Goal: Task Accomplishment & Management: Complete application form

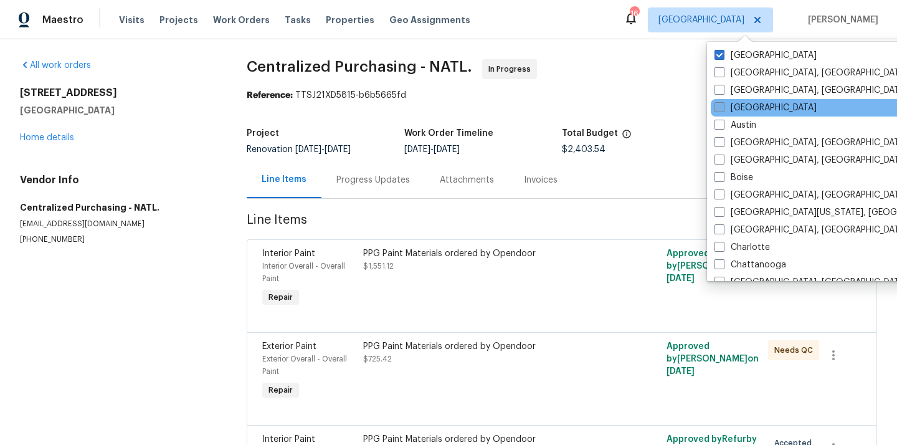
click at [740, 107] on label "[GEOGRAPHIC_DATA]" at bounding box center [766, 108] width 102 height 12
click at [723, 107] on input "[GEOGRAPHIC_DATA]" at bounding box center [719, 106] width 8 height 8
checkbox input "true"
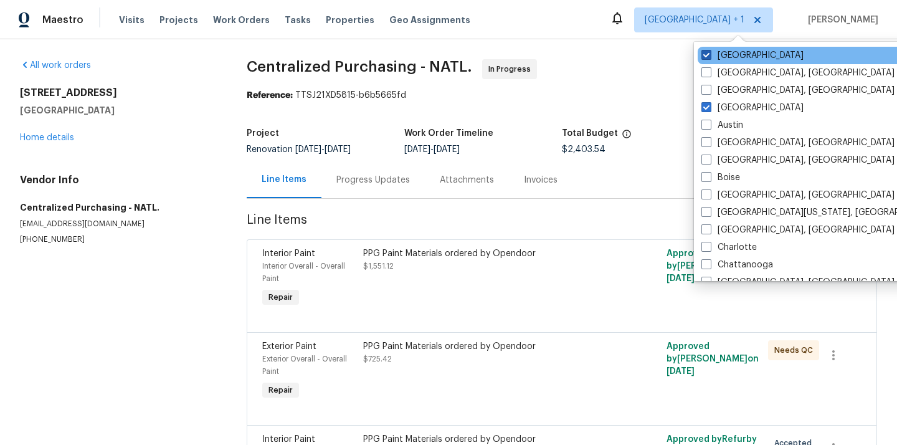
click at [734, 57] on label "[GEOGRAPHIC_DATA]" at bounding box center [753, 55] width 102 height 12
click at [710, 57] on input "[GEOGRAPHIC_DATA]" at bounding box center [706, 53] width 8 height 8
checkbox input "false"
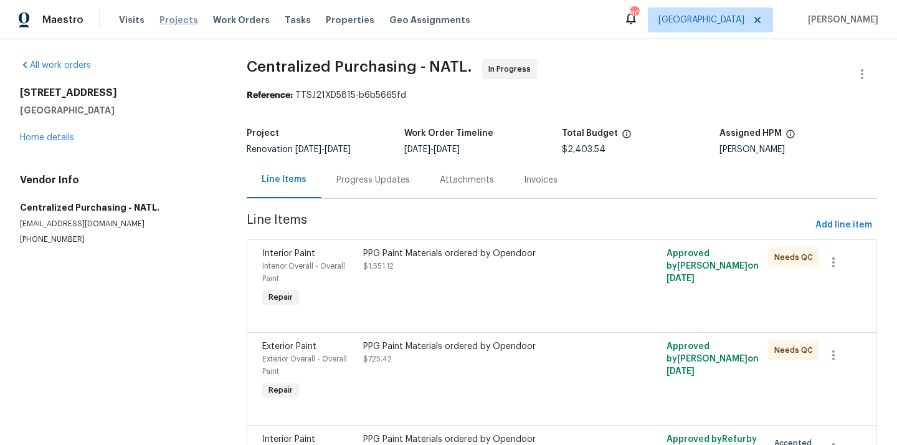
click at [177, 24] on span "Projects" at bounding box center [179, 20] width 39 height 12
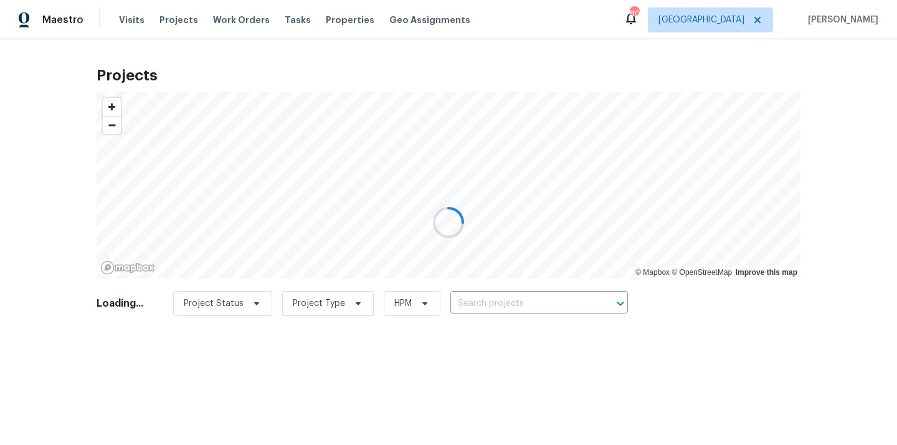
click at [517, 303] on div at bounding box center [448, 222] width 897 height 445
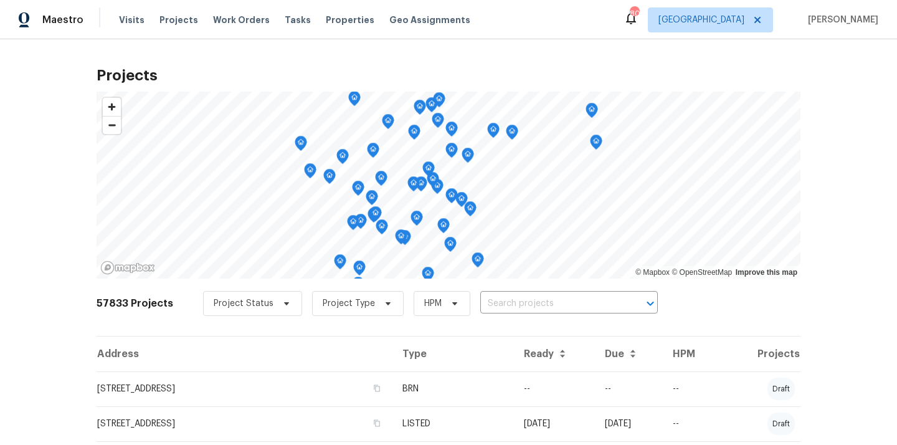
click at [517, 303] on input "text" at bounding box center [551, 303] width 143 height 19
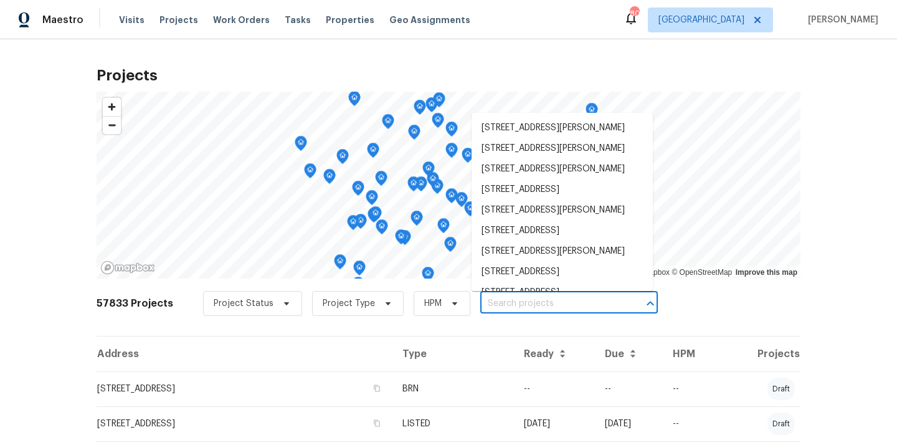
paste input "[STREET_ADDRESS]"
type input "[STREET_ADDRESS]"
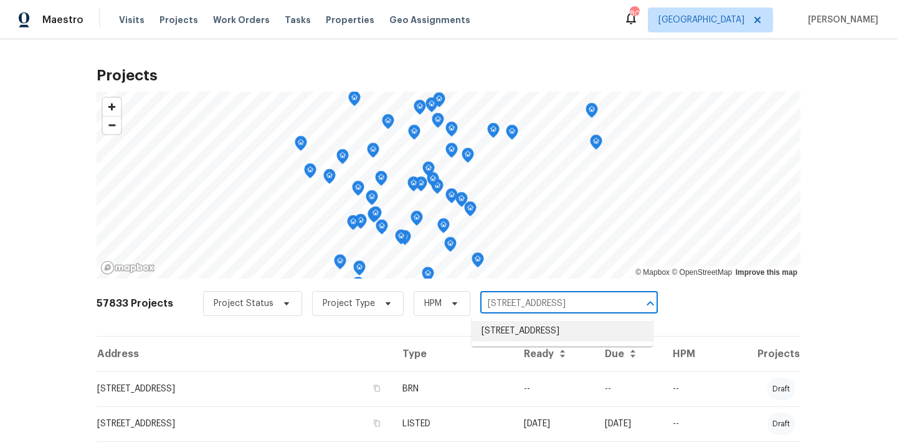
click at [517, 331] on li "[STREET_ADDRESS]" at bounding box center [562, 331] width 181 height 21
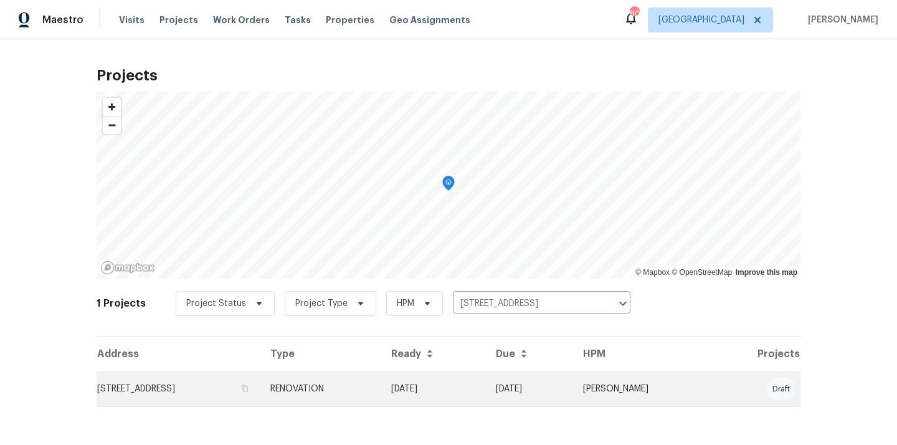
click at [381, 385] on td "RENOVATION" at bounding box center [320, 388] width 121 height 35
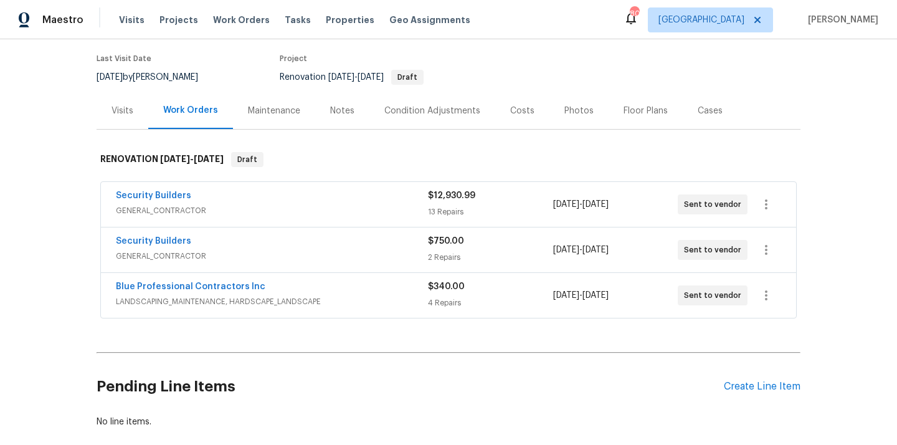
scroll to position [151, 0]
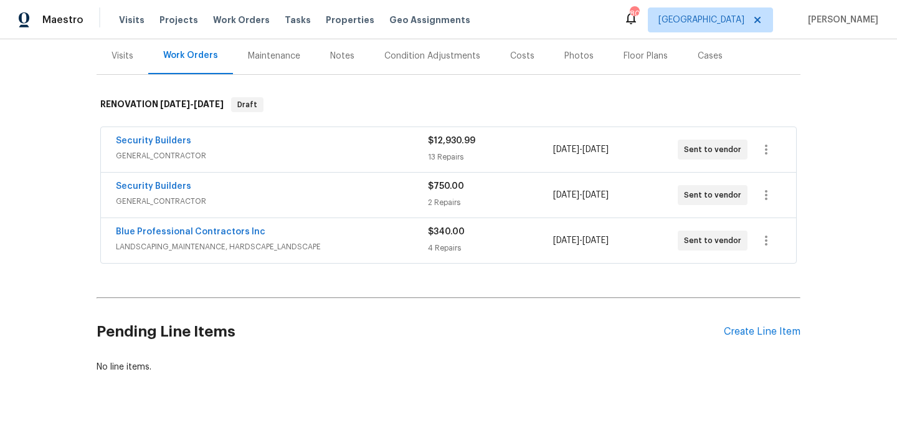
click at [746, 318] on div "Pending Line Items Create Line Item" at bounding box center [449, 332] width 704 height 58
click at [732, 334] on div "Create Line Item" at bounding box center [762, 332] width 77 height 12
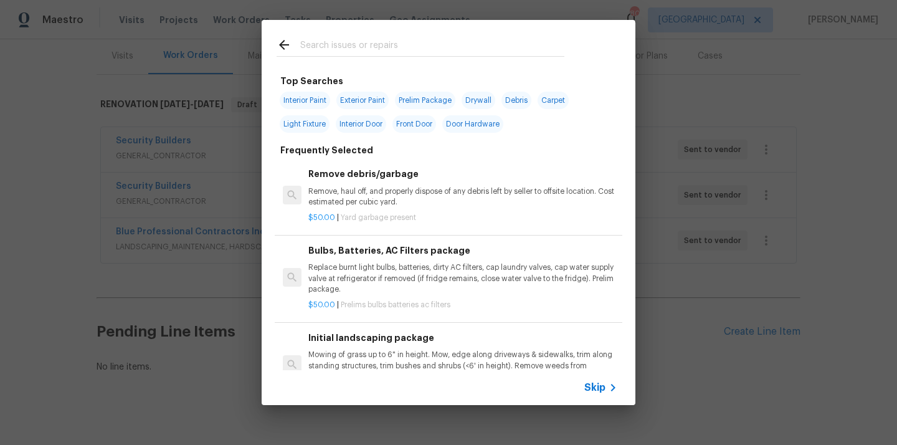
click at [436, 47] on input "text" at bounding box center [432, 46] width 264 height 19
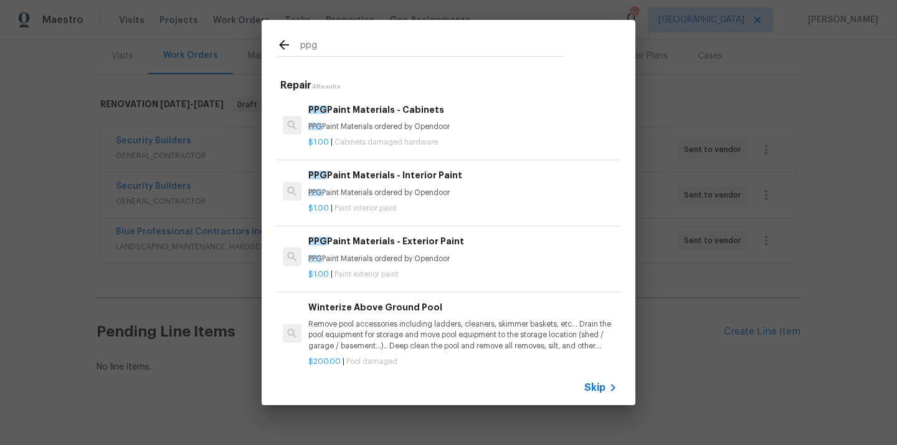
type input "ppg"
click at [397, 194] on p "PPG Paint Materials ordered by Opendoor" at bounding box center [462, 193] width 309 height 11
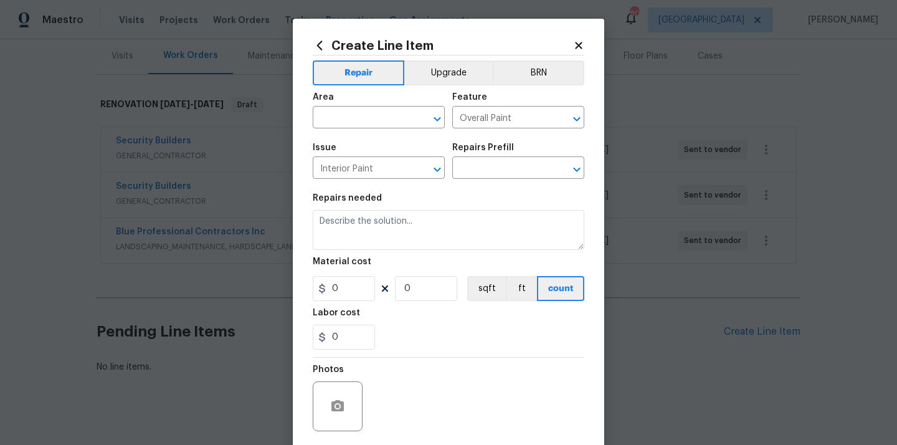
type input "PPG Paint Materials - Interior Paint $1.00"
type textarea "PPG Paint Materials ordered by Opendoor"
type input "1"
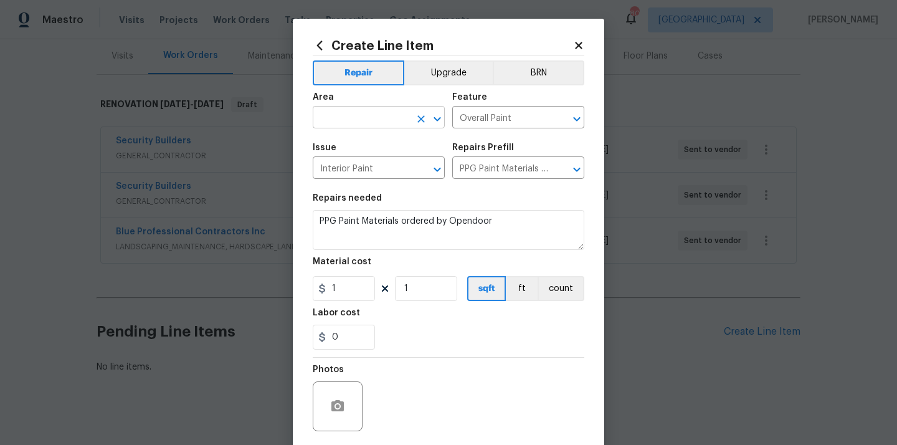
click at [378, 122] on input "text" at bounding box center [361, 118] width 97 height 19
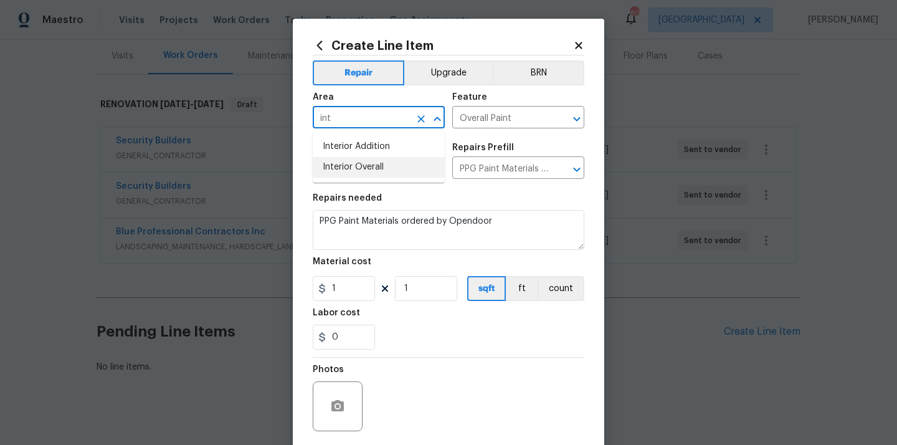
click at [363, 171] on li "Interior Overall" at bounding box center [379, 167] width 132 height 21
type input "Interior Overall"
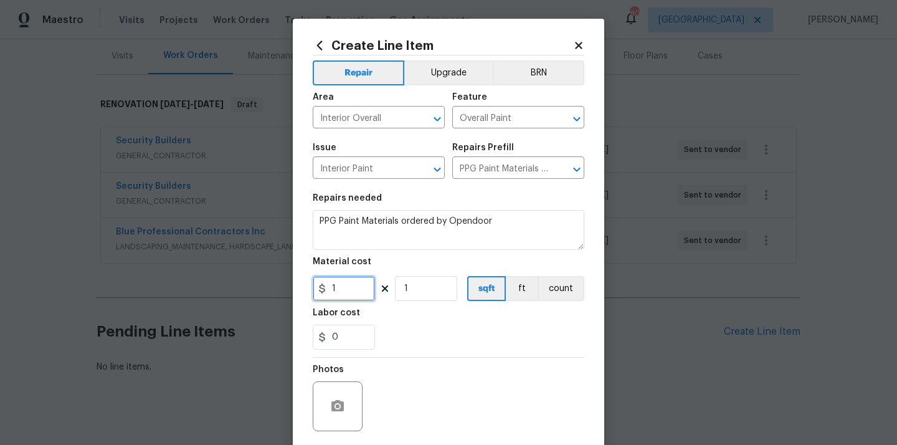
drag, startPoint x: 341, startPoint y: 289, endPoint x: 300, endPoint y: 286, distance: 40.6
click at [303, 286] on div "Create Line Item Repair Upgrade BRN Area Interior Overall ​ Feature Overall Pai…" at bounding box center [449, 268] width 312 height 499
paste input "672.57"
type input "672.57"
click at [420, 312] on div "Labor cost" at bounding box center [449, 316] width 272 height 16
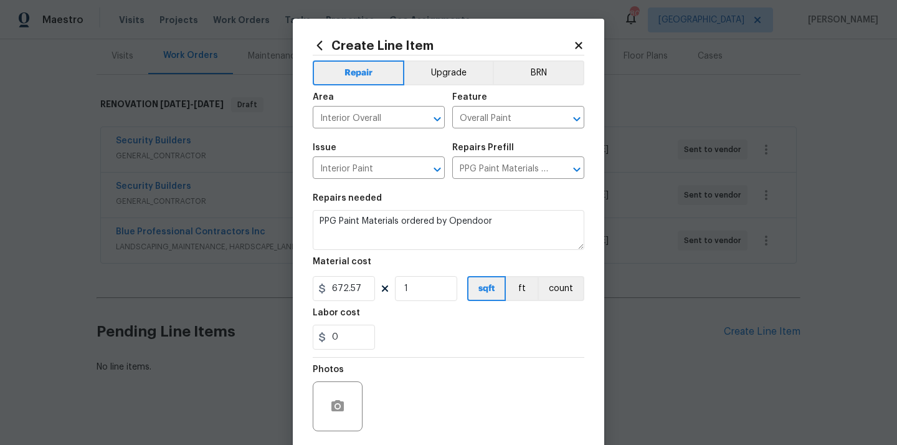
scroll to position [92, 0]
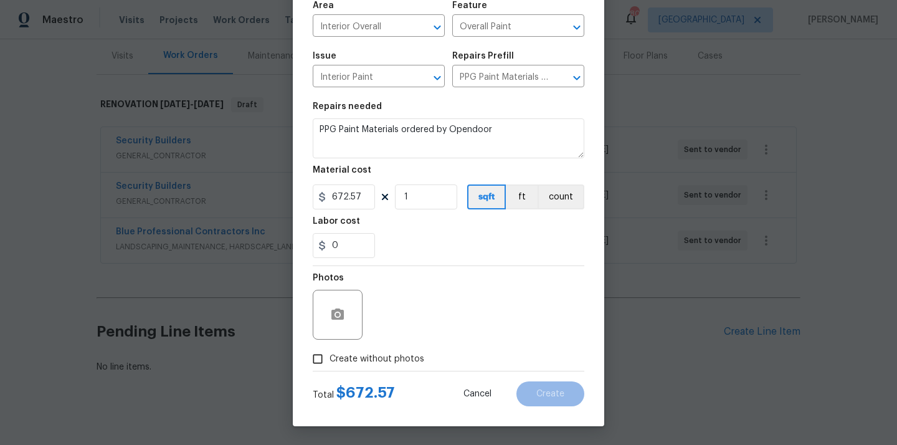
click at [398, 345] on div "Photos" at bounding box center [449, 306] width 272 height 81
click at [393, 360] on span "Create without photos" at bounding box center [377, 359] width 95 height 13
click at [330, 360] on input "Create without photos" at bounding box center [318, 359] width 24 height 24
checkbox input "true"
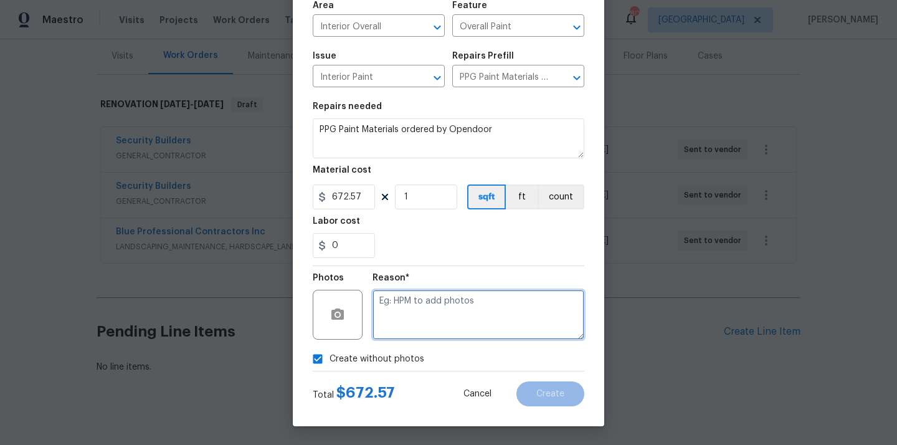
click at [418, 328] on textarea at bounding box center [479, 315] width 212 height 50
type textarea "N/A"
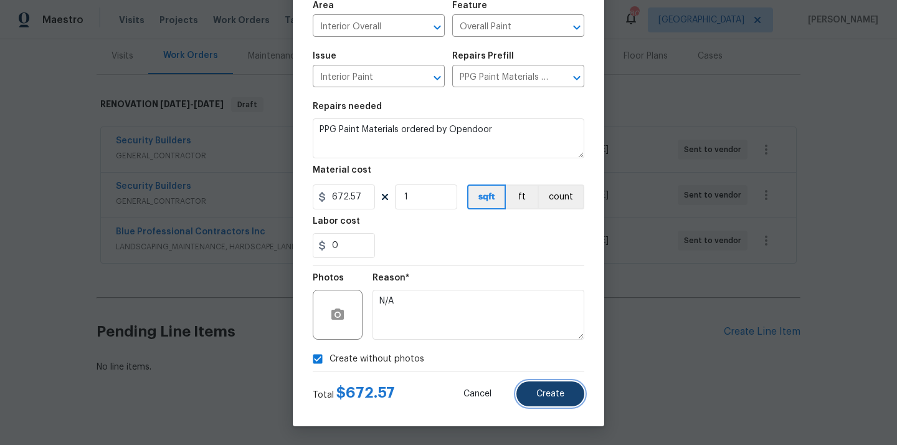
click at [538, 391] on span "Create" at bounding box center [550, 393] width 28 height 9
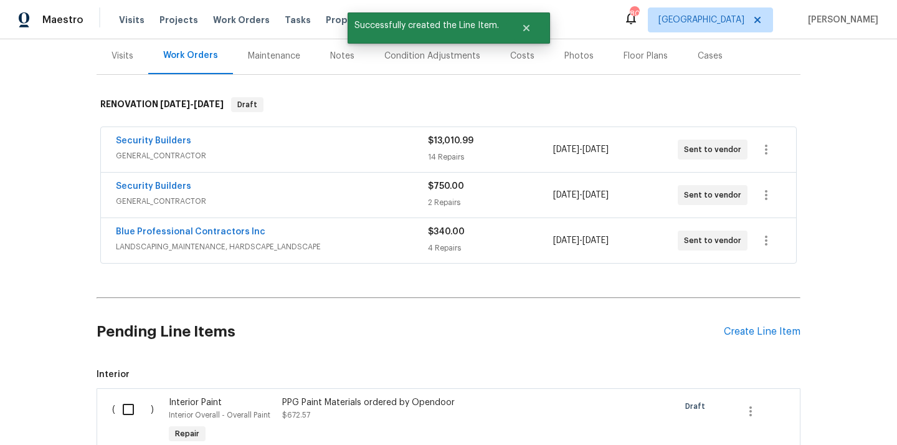
click at [118, 414] on input "checkbox" at bounding box center [133, 409] width 36 height 26
checkbox input "true"
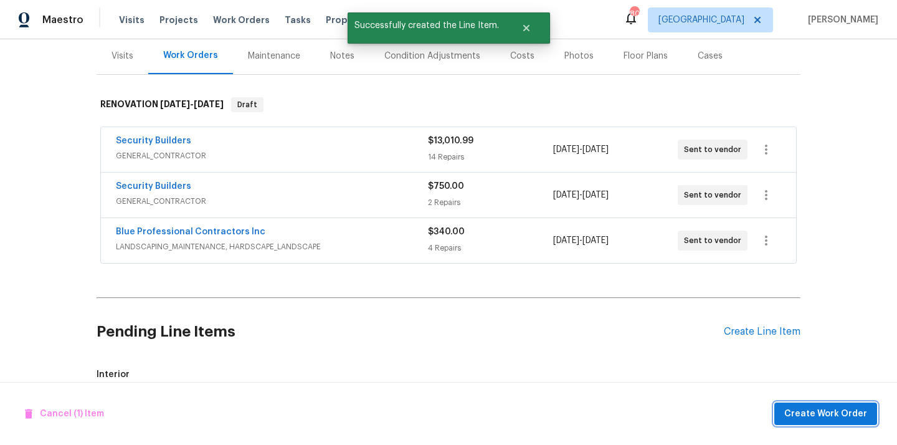
click at [808, 406] on span "Create Work Order" at bounding box center [825, 414] width 83 height 16
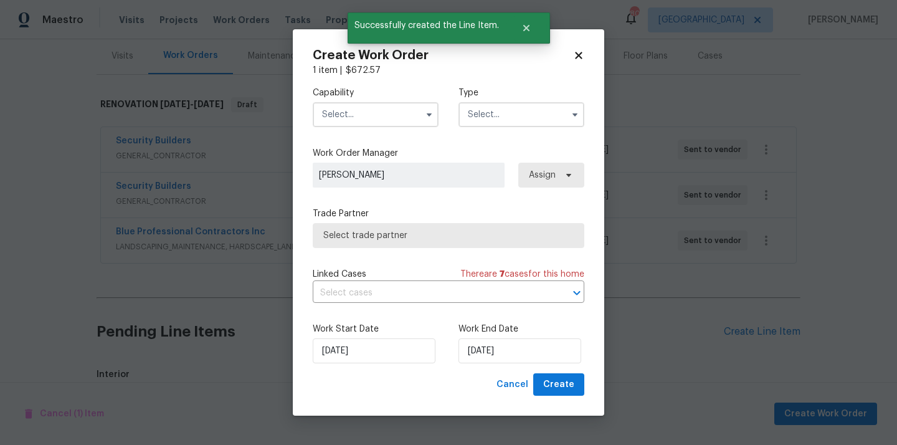
click at [398, 107] on input "text" at bounding box center [376, 114] width 126 height 25
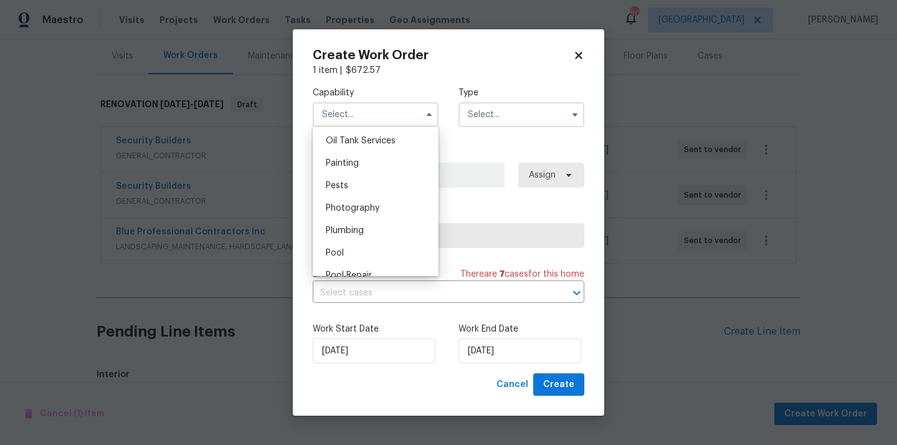
scroll to position [1023, 0]
click at [396, 168] on div "Painting" at bounding box center [376, 165] width 120 height 22
type input "Painting"
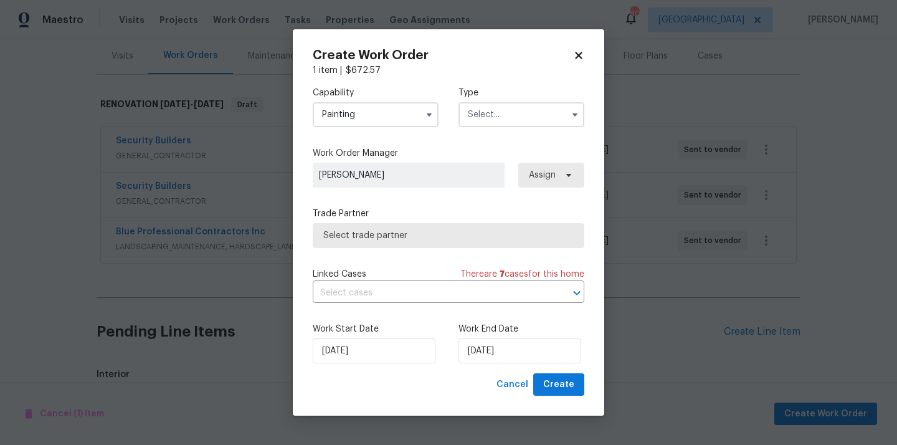
click at [538, 117] on input "text" at bounding box center [522, 114] width 126 height 25
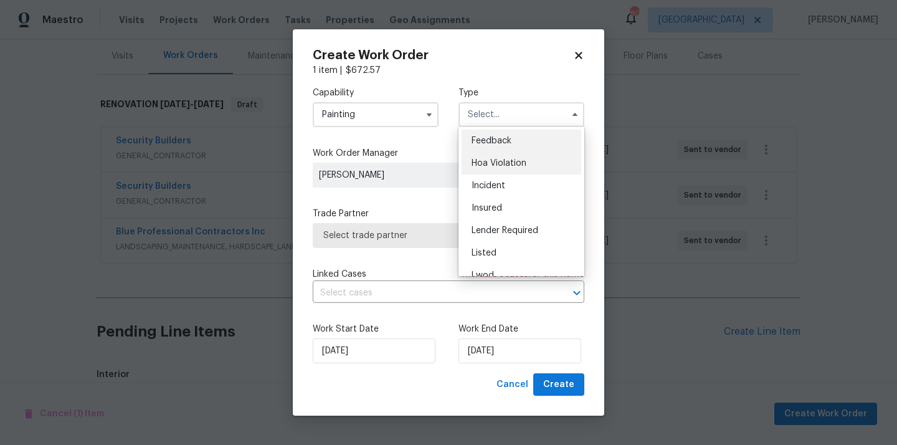
scroll to position [148, 0]
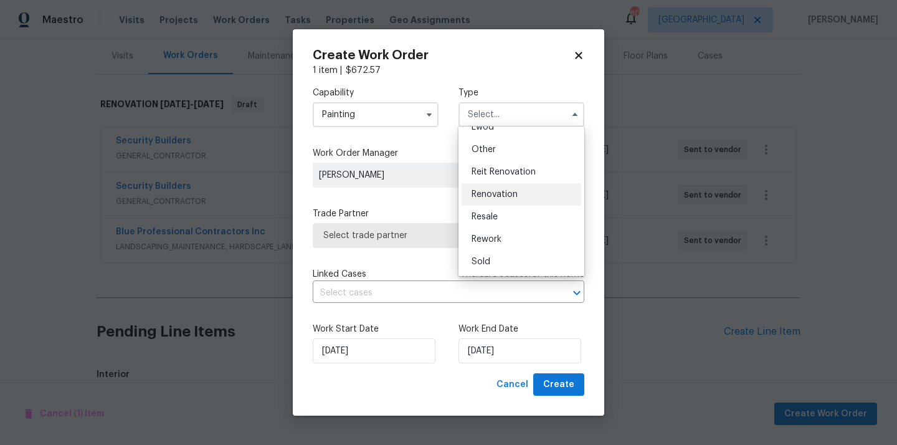
click at [519, 193] on div "Renovation" at bounding box center [522, 194] width 120 height 22
type input "Renovation"
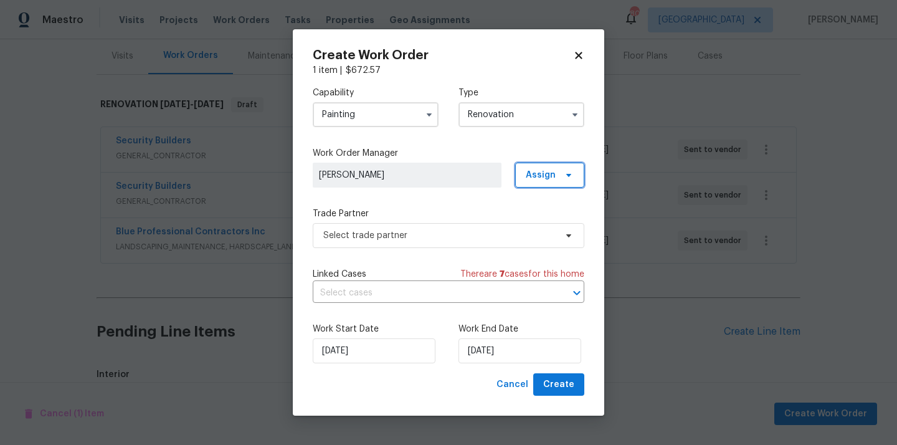
click at [551, 176] on span "Assign" at bounding box center [541, 175] width 30 height 12
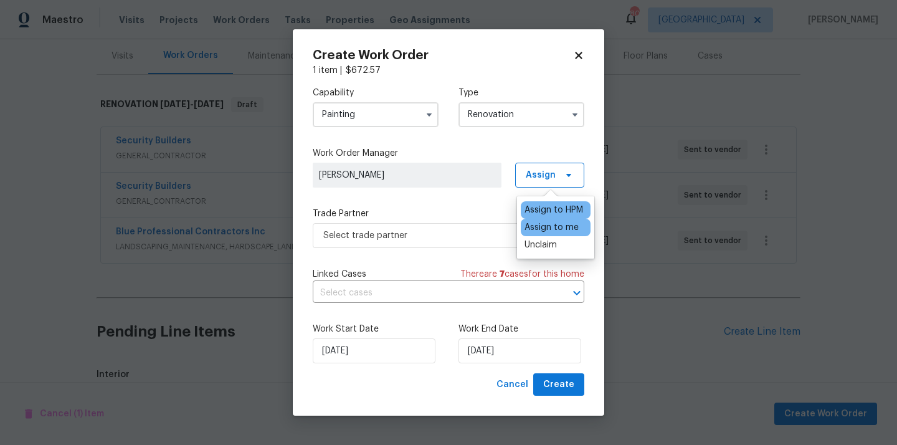
click at [541, 222] on div "Assign to me" at bounding box center [552, 227] width 54 height 12
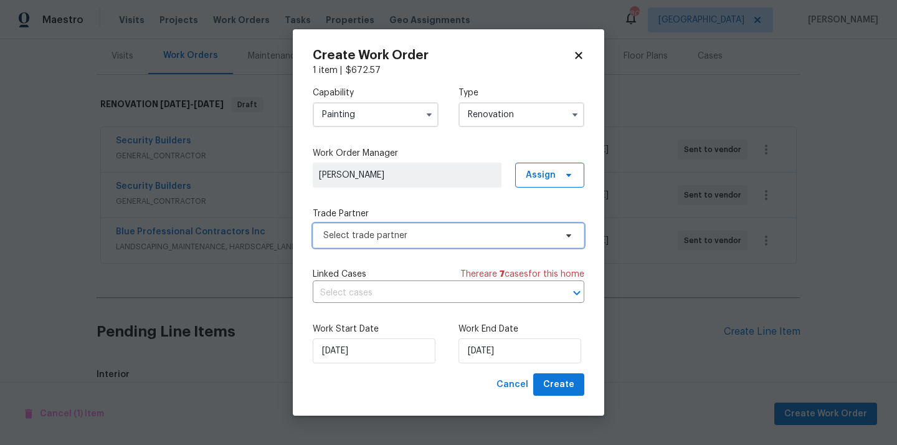
click at [465, 226] on span "Select trade partner" at bounding box center [449, 235] width 272 height 25
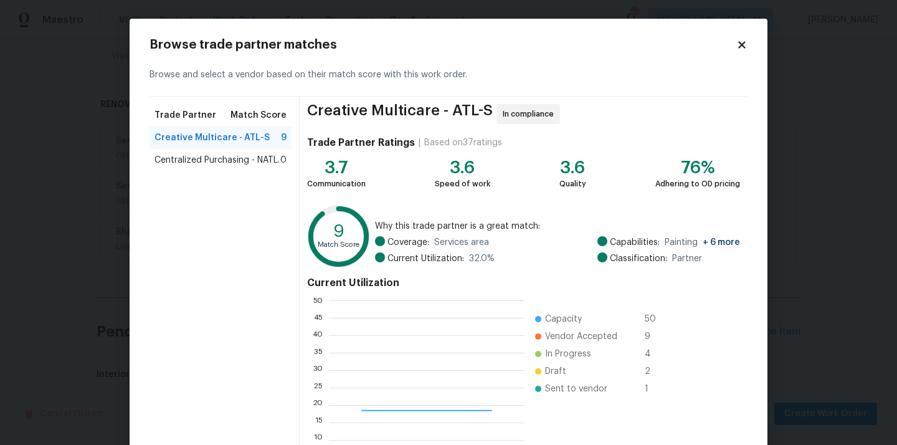
scroll to position [174, 196]
click at [224, 160] on span "Centralized Purchasing - NATL." at bounding box center [217, 160] width 125 height 12
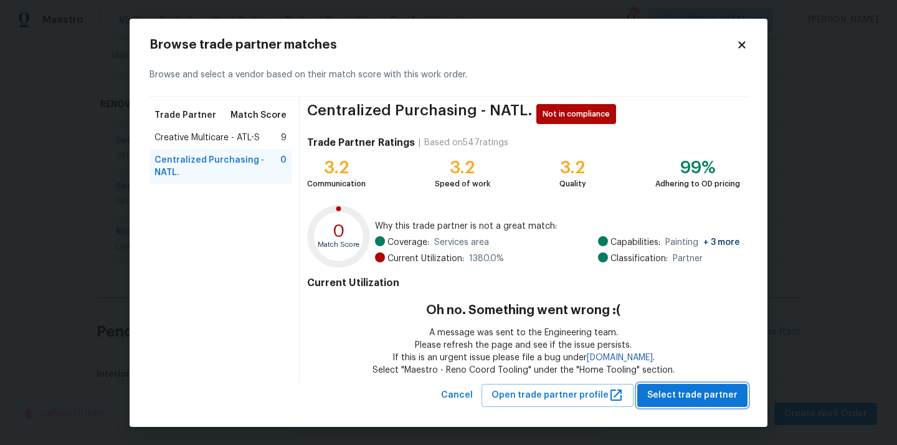
click at [707, 396] on span "Select trade partner" at bounding box center [692, 396] width 90 height 16
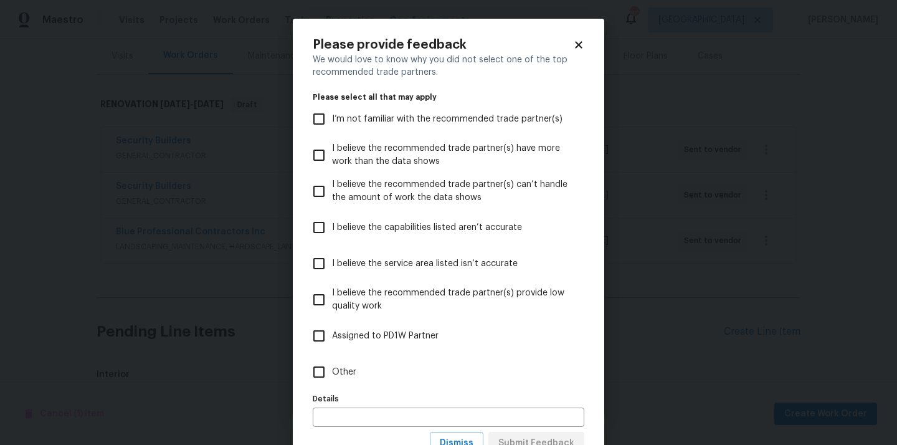
click at [488, 391] on div "Details Details" at bounding box center [449, 408] width 272 height 37
click at [489, 381] on label "Other" at bounding box center [440, 372] width 269 height 36
click at [332, 381] on input "Other" at bounding box center [319, 372] width 26 height 26
checkbox input "true"
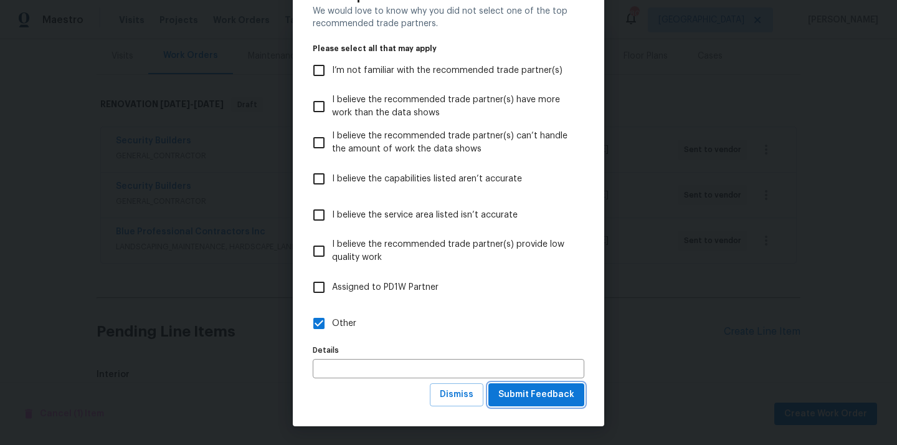
click at [528, 394] on span "Submit Feedback" at bounding box center [536, 395] width 76 height 16
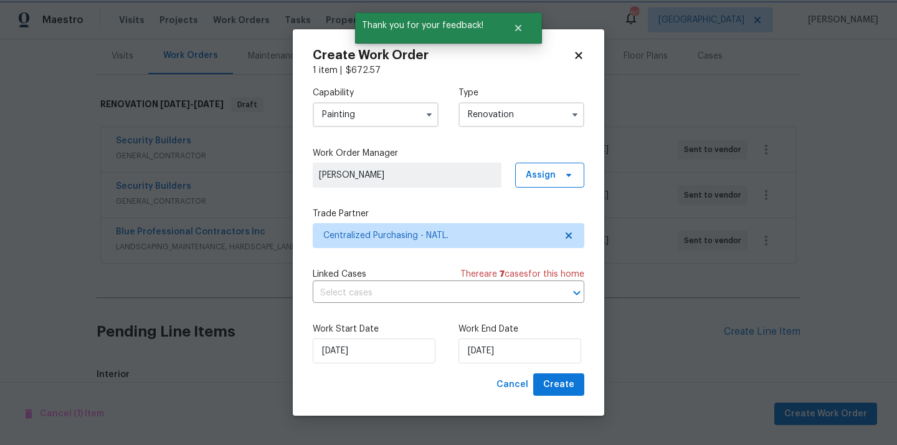
scroll to position [0, 0]
click at [565, 381] on span "Create" at bounding box center [558, 385] width 31 height 16
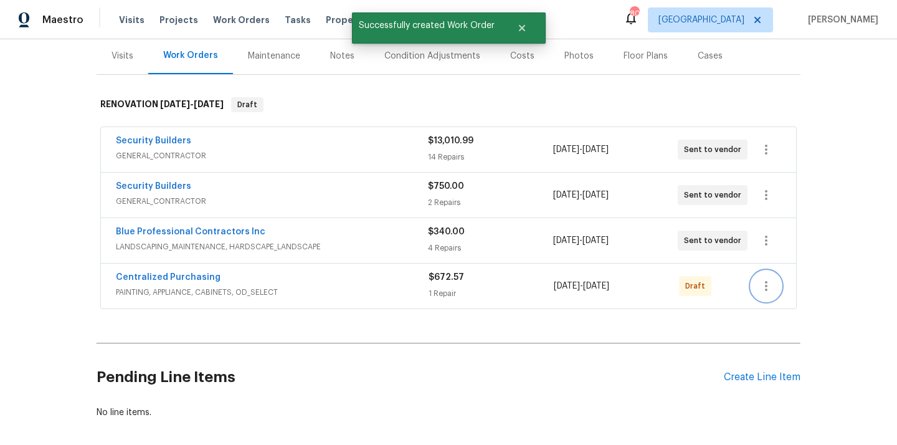
click at [768, 278] on button "button" at bounding box center [766, 286] width 30 height 30
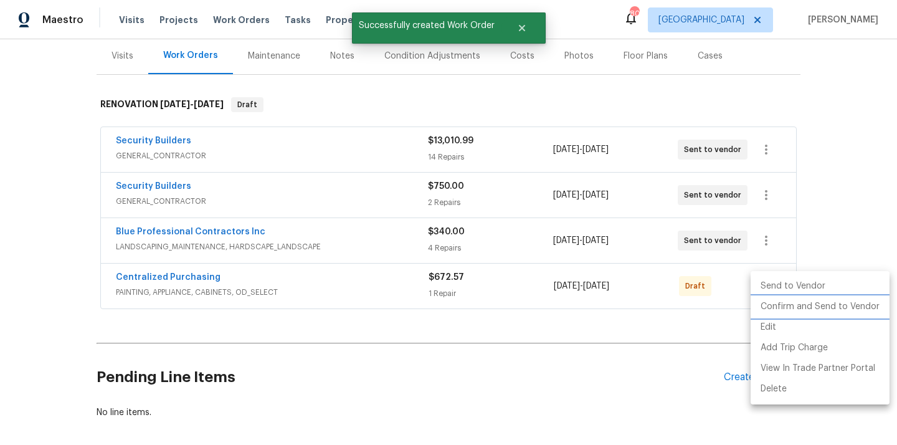
click at [770, 307] on li "Confirm and Send to Vendor" at bounding box center [820, 307] width 139 height 21
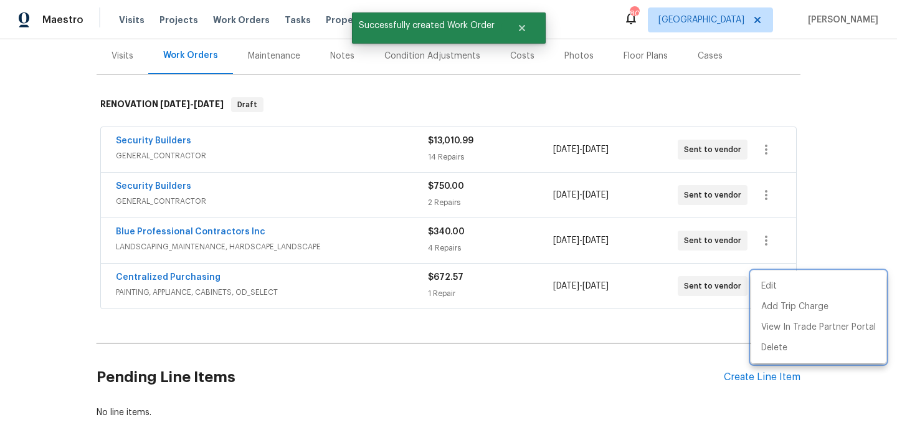
click at [318, 288] on div at bounding box center [448, 222] width 897 height 445
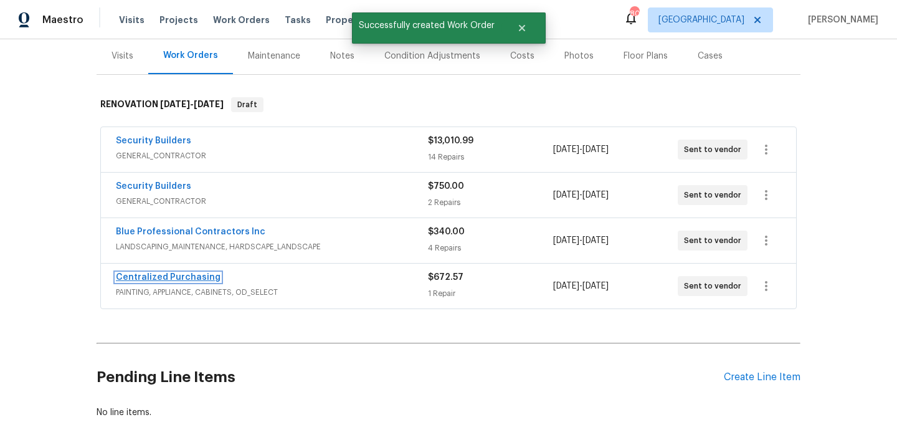
click at [182, 278] on link "Centralized Purchasing" at bounding box center [168, 277] width 105 height 9
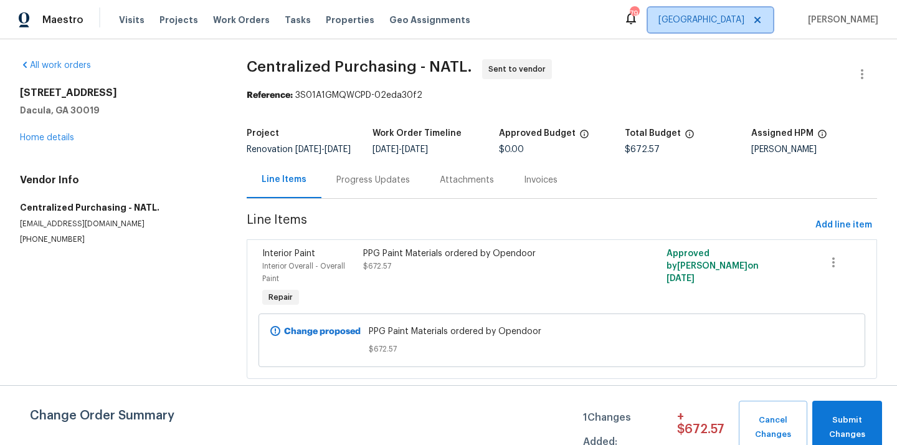
click at [738, 14] on span "[GEOGRAPHIC_DATA]" at bounding box center [702, 20] width 86 height 12
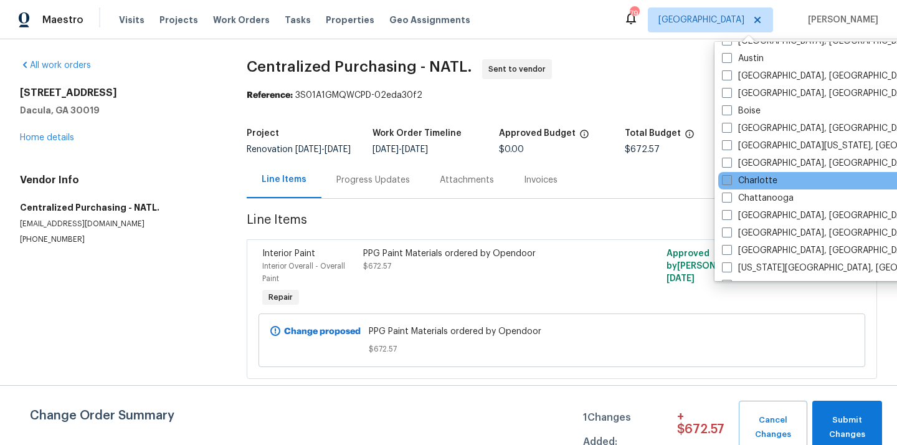
scroll to position [52, 0]
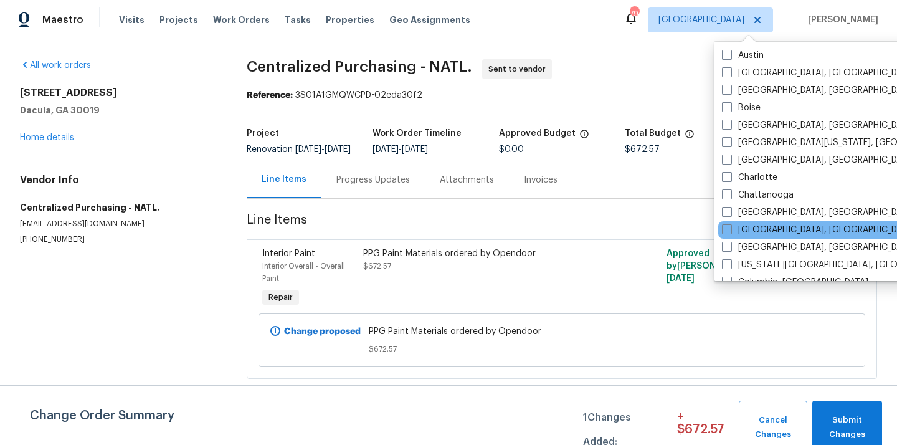
click at [750, 221] on div "[GEOGRAPHIC_DATA], [GEOGRAPHIC_DATA]" at bounding box center [843, 229] width 251 height 17
click at [745, 226] on label "[GEOGRAPHIC_DATA], [GEOGRAPHIC_DATA]" at bounding box center [818, 230] width 193 height 12
click at [730, 226] on input "[GEOGRAPHIC_DATA], [GEOGRAPHIC_DATA]" at bounding box center [726, 228] width 8 height 8
checkbox input "true"
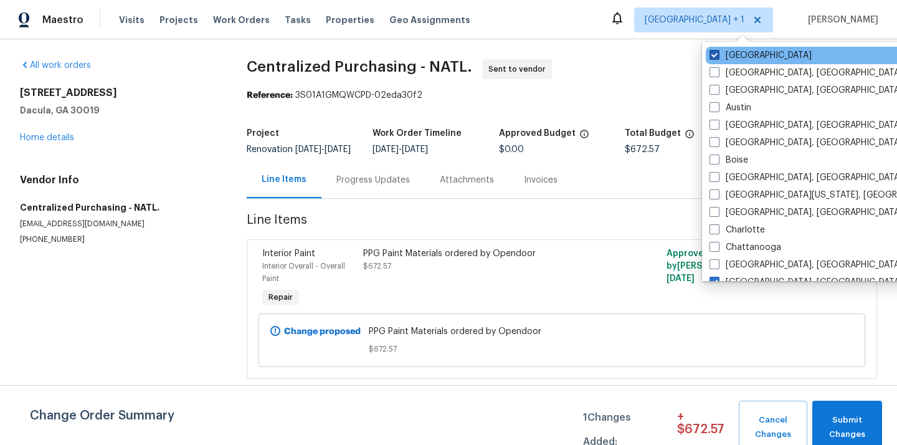
click at [732, 56] on label "[GEOGRAPHIC_DATA]" at bounding box center [761, 55] width 102 height 12
click at [718, 56] on input "[GEOGRAPHIC_DATA]" at bounding box center [714, 53] width 8 height 8
checkbox input "false"
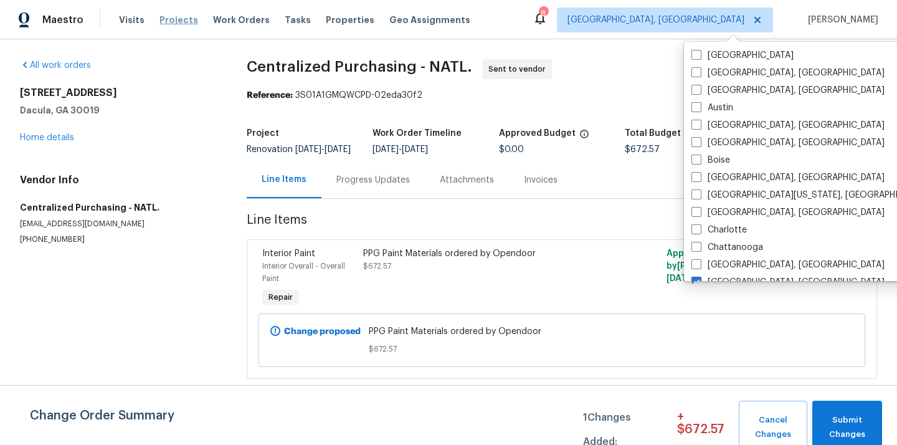
click at [169, 21] on span "Projects" at bounding box center [179, 20] width 39 height 12
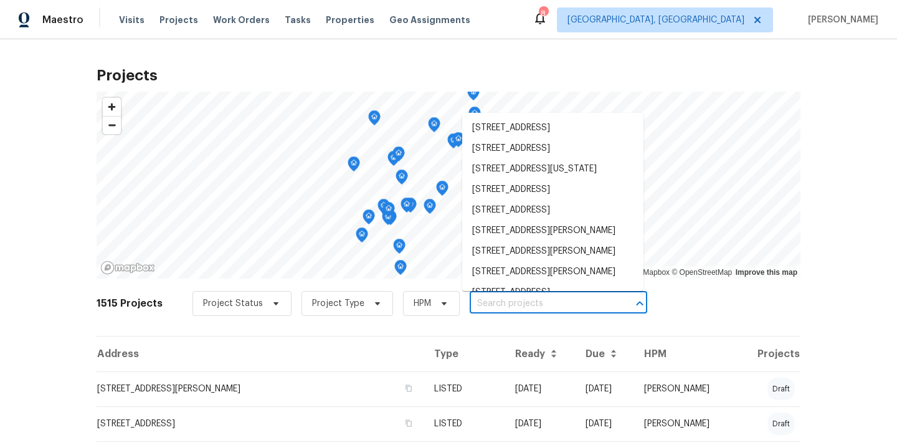
click at [515, 307] on input "text" at bounding box center [541, 303] width 143 height 19
paste input "[STREET_ADDRESS]"
type input "[STREET_ADDRESS]"
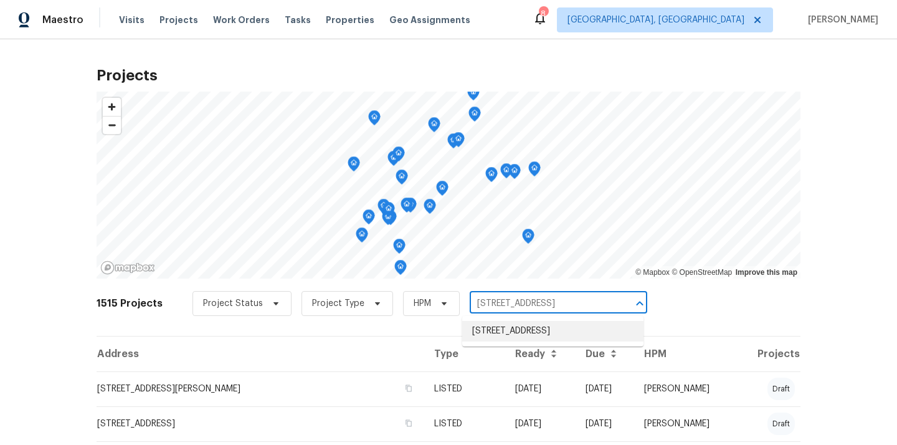
click at [517, 328] on li "[STREET_ADDRESS]" at bounding box center [552, 331] width 181 height 21
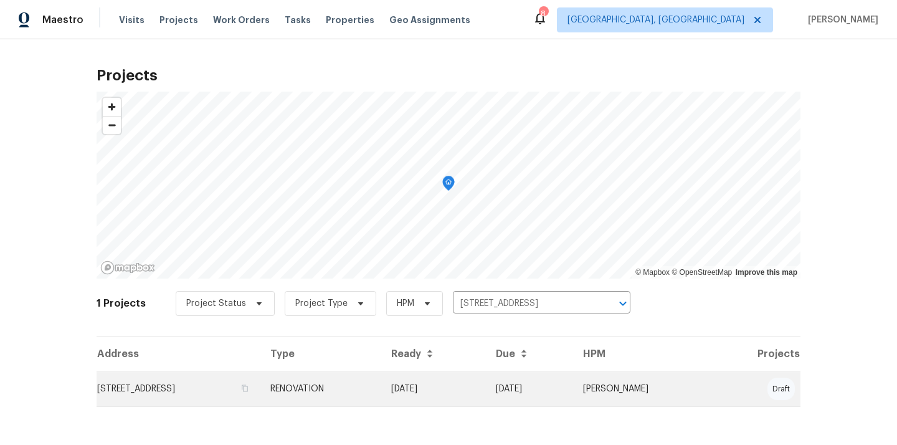
click at [260, 391] on td "[STREET_ADDRESS]" at bounding box center [179, 388] width 164 height 35
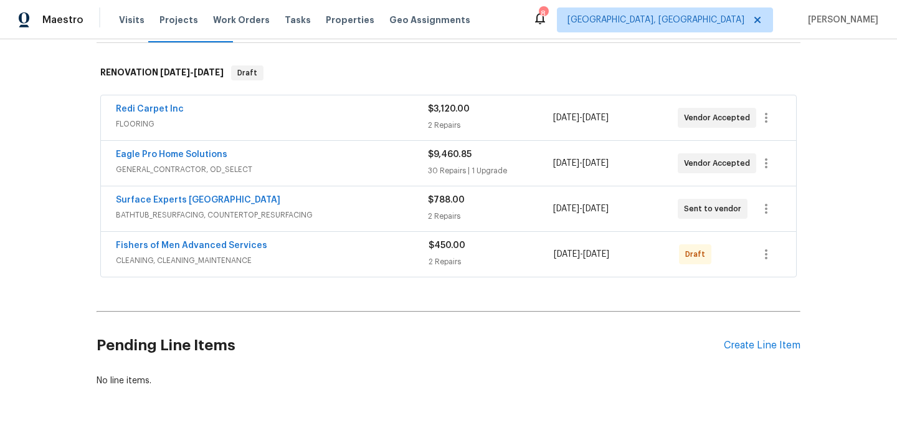
scroll to position [193, 0]
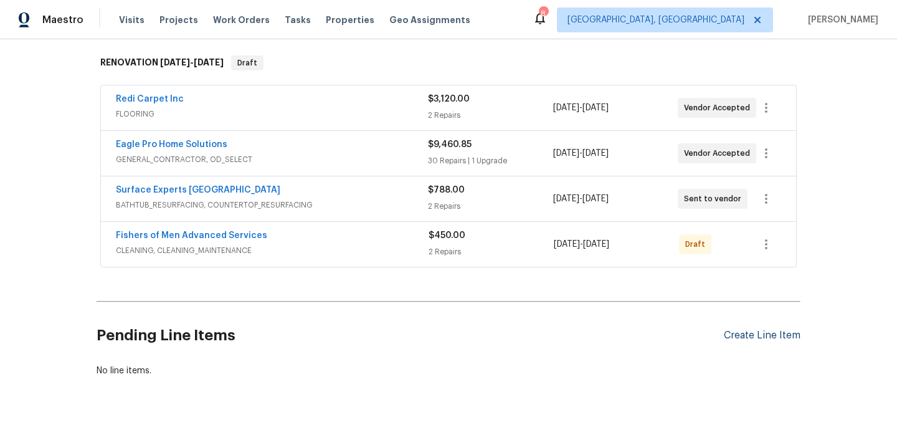
click at [748, 331] on div "Create Line Item" at bounding box center [762, 336] width 77 height 12
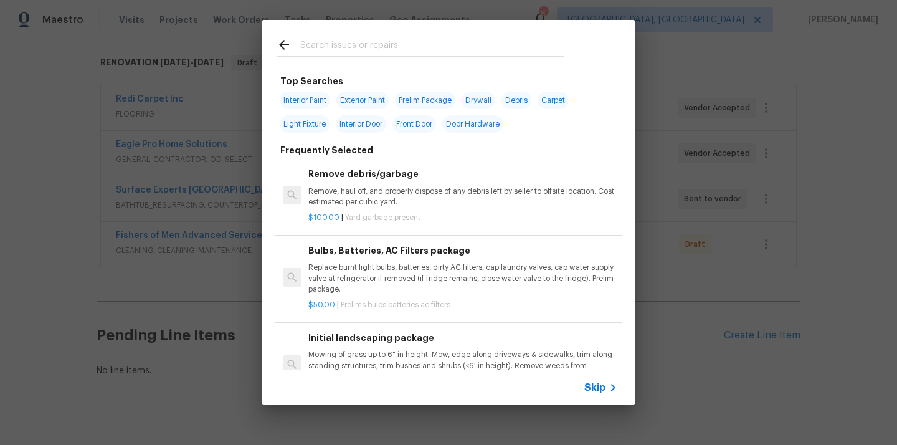
click at [447, 49] on input "text" at bounding box center [432, 46] width 264 height 19
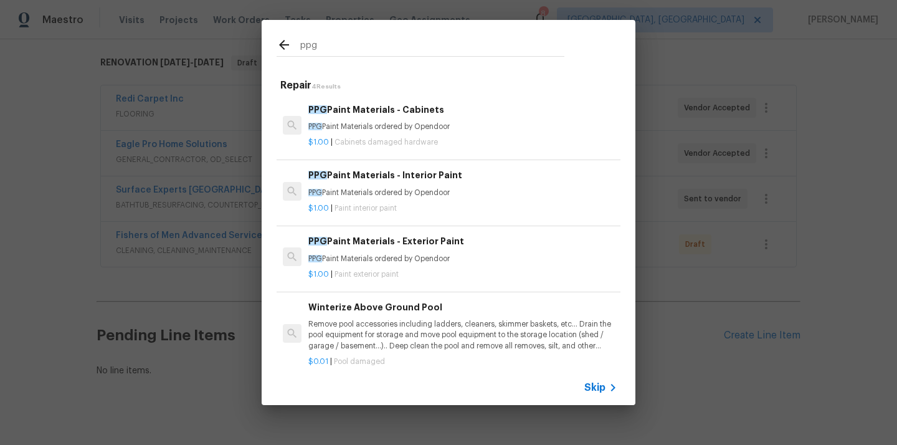
type input "ppg"
click at [427, 123] on p "PPG Paint Materials ordered by Opendoor" at bounding box center [462, 127] width 309 height 11
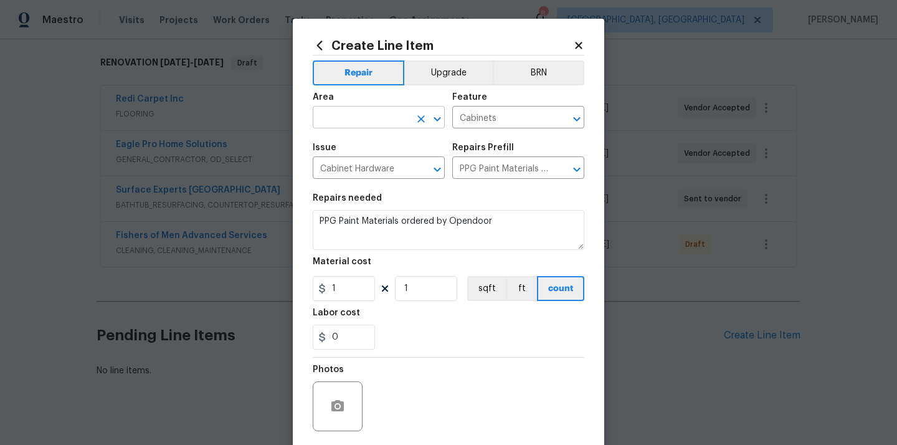
click at [383, 125] on input "text" at bounding box center [361, 118] width 97 height 19
click at [368, 155] on li "Kitchen" at bounding box center [379, 146] width 132 height 21
type input "Kitchen"
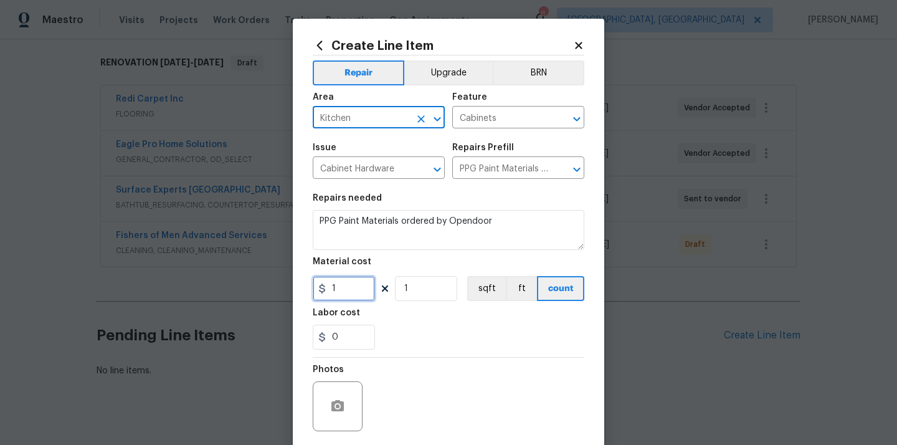
drag, startPoint x: 343, startPoint y: 290, endPoint x: 313, endPoint y: 290, distance: 29.9
click at [317, 290] on input "1" at bounding box center [344, 288] width 62 height 25
paste input "49.02"
type input "49.02"
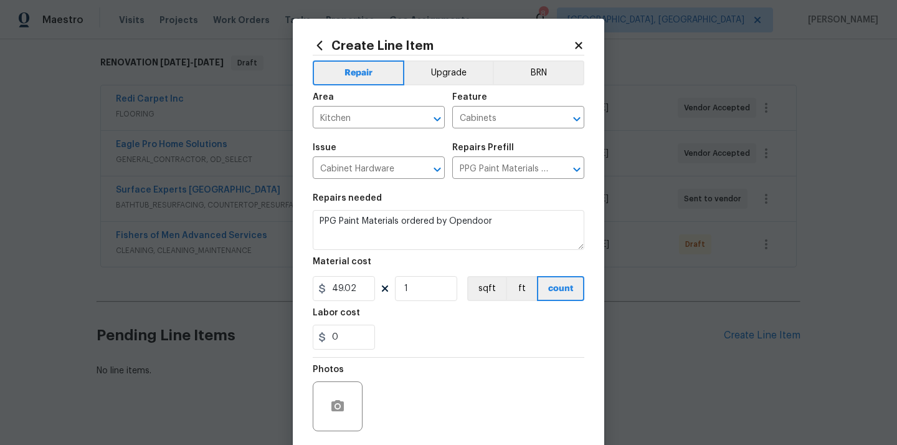
click at [425, 325] on div "0" at bounding box center [449, 337] width 272 height 25
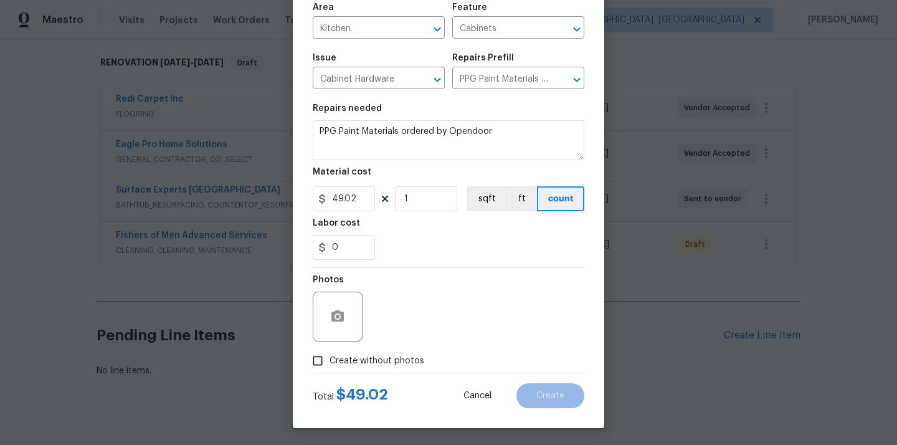
scroll to position [92, 0]
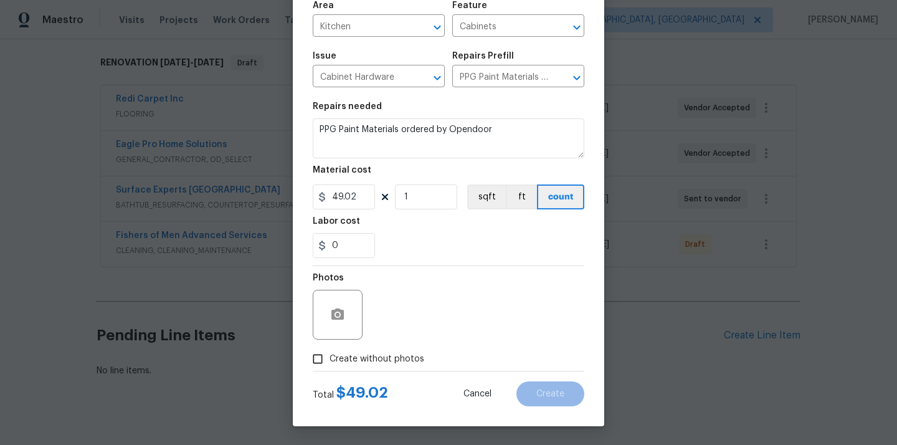
click at [406, 351] on label "Create without photos" at bounding box center [365, 359] width 118 height 24
click at [330, 351] on input "Create without photos" at bounding box center [318, 359] width 24 height 24
checkbox input "true"
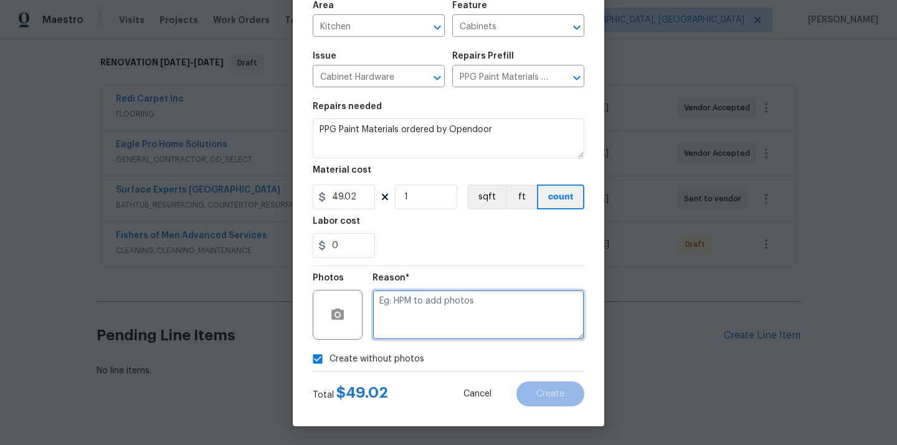
click at [430, 322] on textarea at bounding box center [479, 315] width 212 height 50
type textarea "N/A"
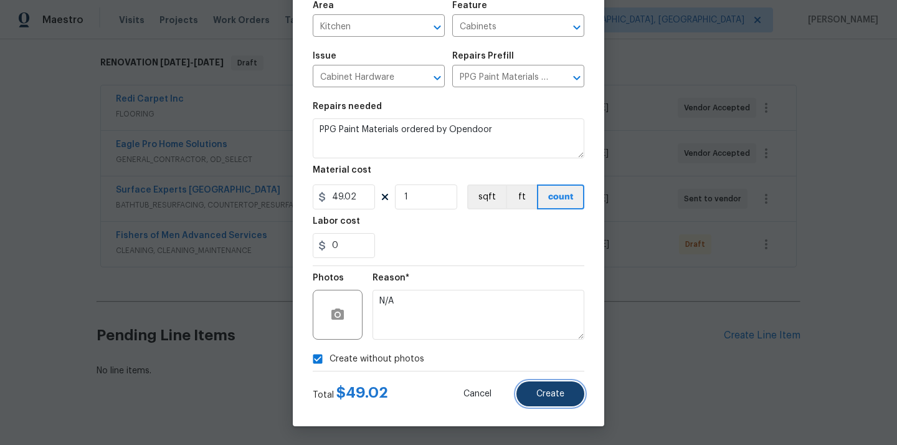
click at [539, 388] on button "Create" at bounding box center [551, 393] width 68 height 25
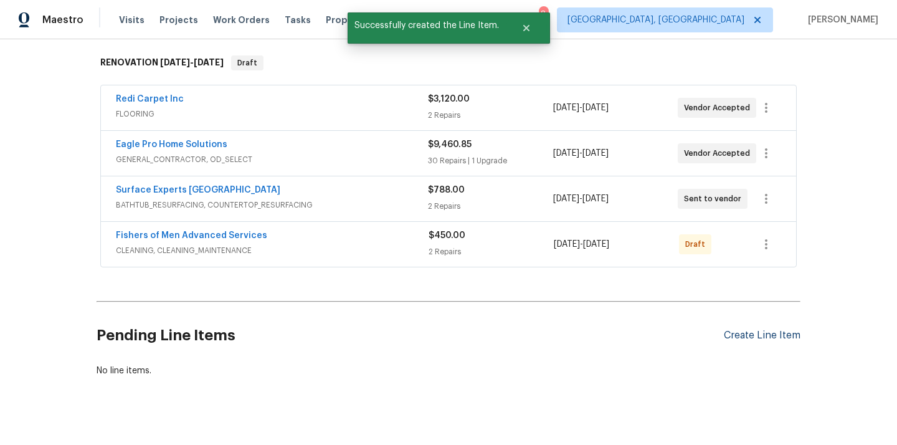
click at [746, 340] on div "Create Line Item" at bounding box center [762, 336] width 77 height 12
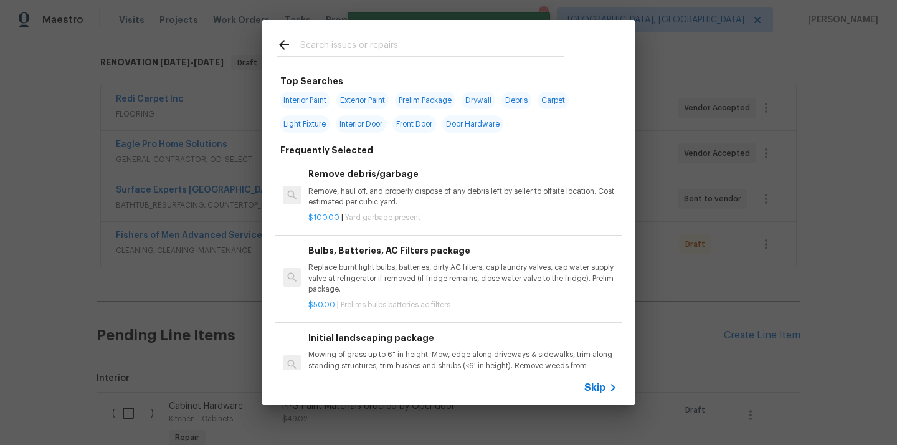
click at [421, 41] on input "text" at bounding box center [432, 46] width 264 height 19
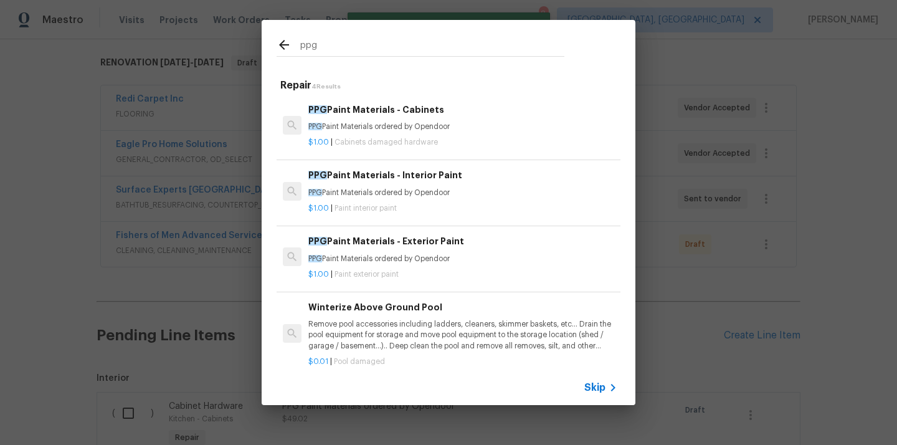
type input "ppg"
click at [409, 189] on p "PPG Paint Materials ordered by Opendoor" at bounding box center [462, 193] width 309 height 11
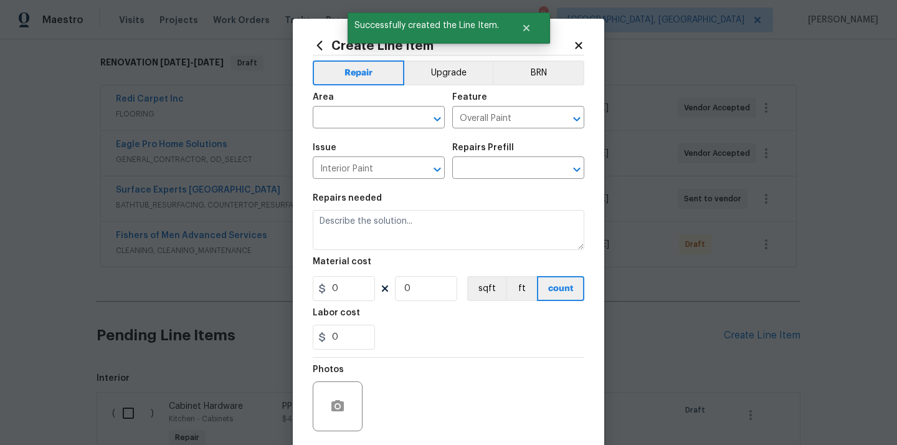
type input "PPG Paint Materials - Interior Paint $1.00"
type textarea "PPG Paint Materials ordered by Opendoor"
type input "1"
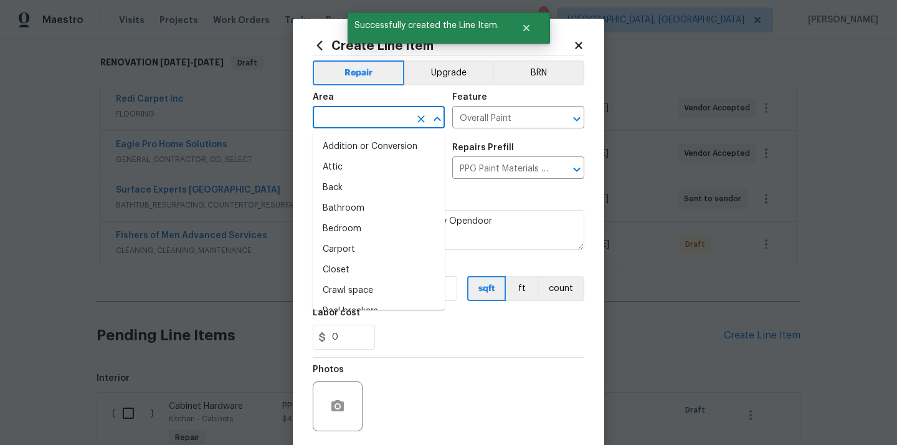
click at [379, 123] on input "text" at bounding box center [361, 118] width 97 height 19
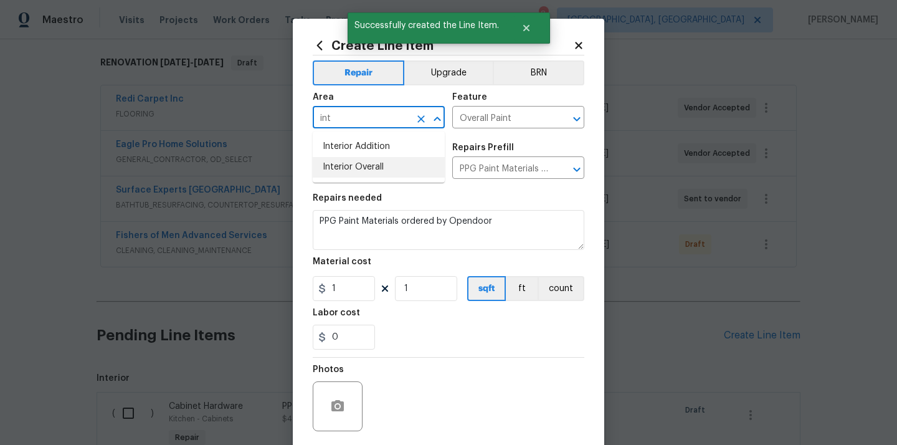
click at [359, 159] on li "Interior Overall" at bounding box center [379, 167] width 132 height 21
type input "Interior Overall"
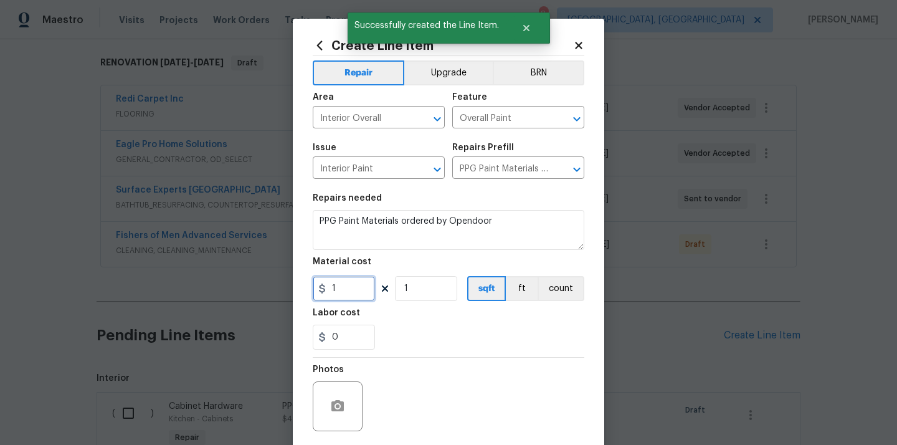
drag, startPoint x: 350, startPoint y: 291, endPoint x: 300, endPoint y: 291, distance: 50.5
click at [300, 291] on div "Create Line Item Repair Upgrade BRN Area Interior Overall ​ Feature Overall Pai…" at bounding box center [449, 268] width 312 height 499
paste input "694.5"
type input "694.51"
click at [414, 329] on div "0" at bounding box center [449, 337] width 272 height 25
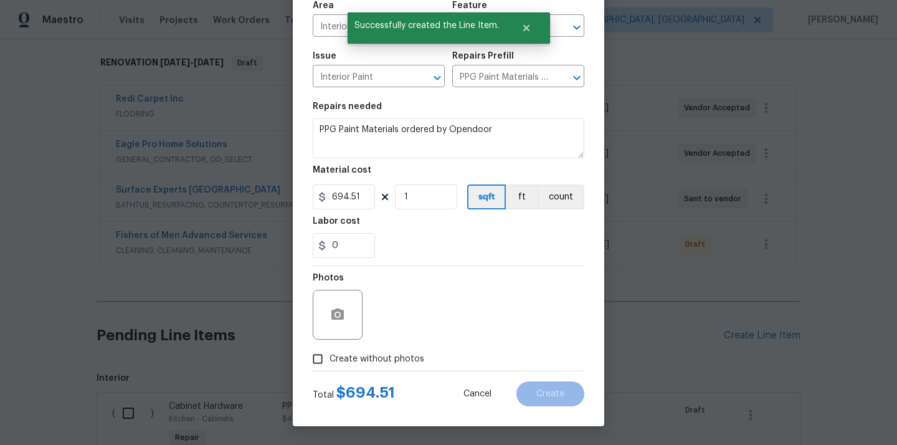
click at [404, 355] on span "Create without photos" at bounding box center [377, 359] width 95 height 13
click at [330, 355] on input "Create without photos" at bounding box center [318, 359] width 24 height 24
checkbox input "true"
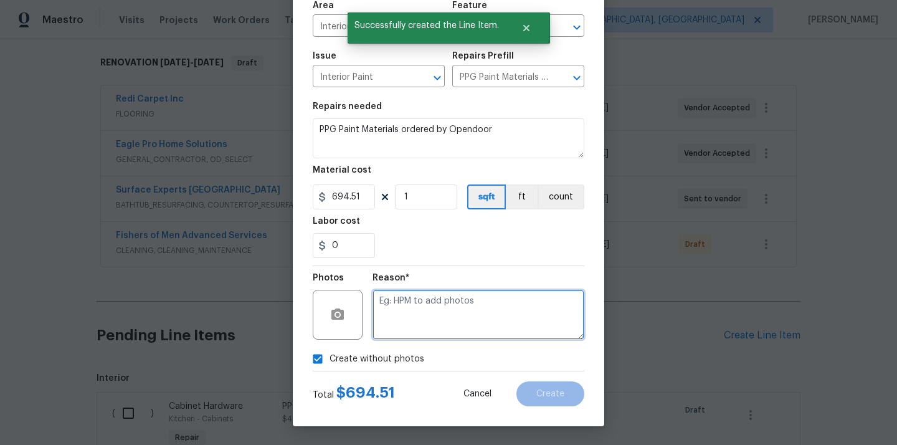
click at [450, 300] on textarea at bounding box center [479, 315] width 212 height 50
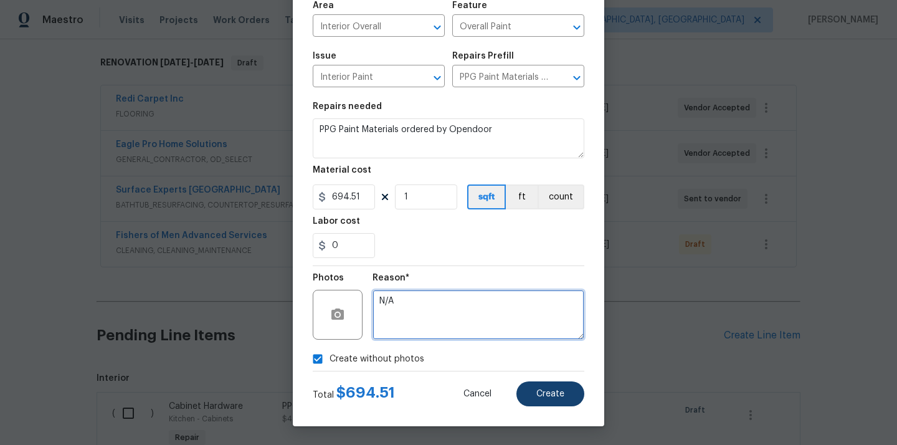
type textarea "N/A"
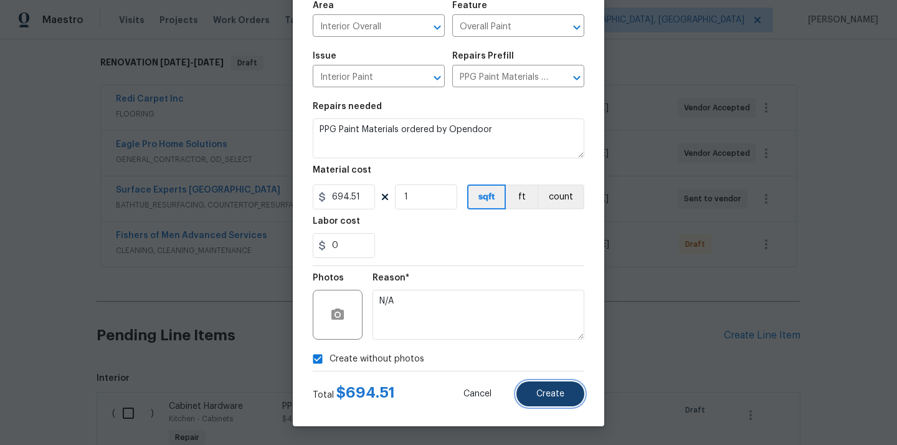
click at [546, 403] on button "Create" at bounding box center [551, 393] width 68 height 25
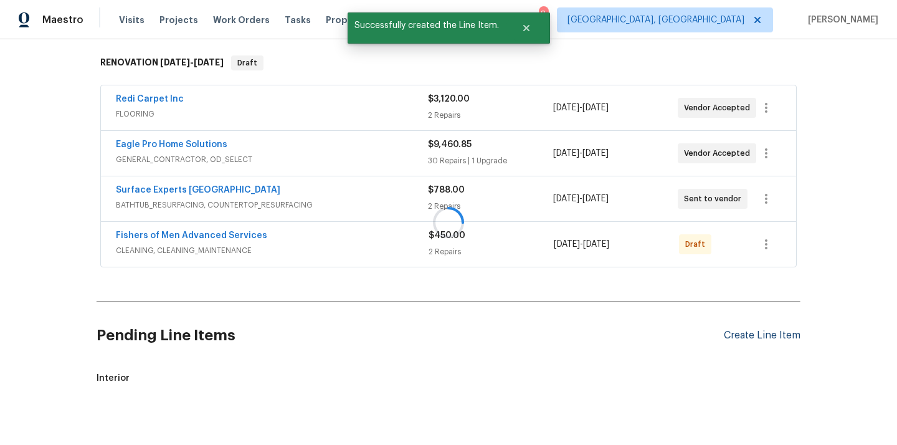
click at [751, 337] on div at bounding box center [448, 222] width 897 height 445
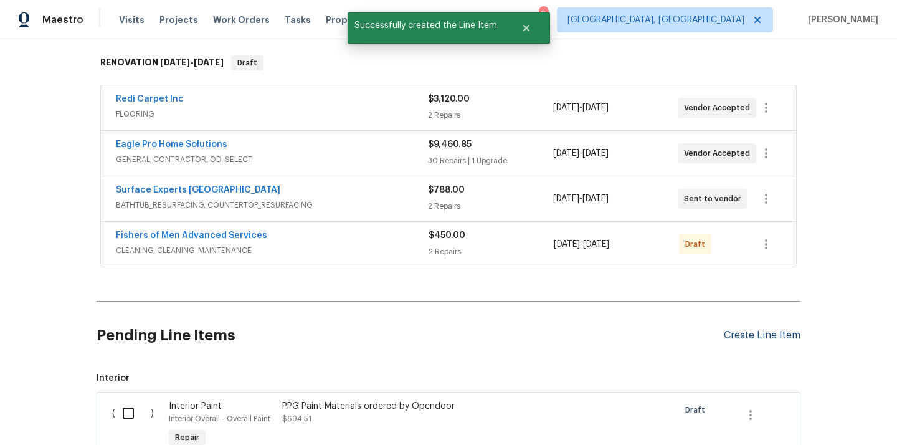
click at [751, 337] on div "Create Line Item" at bounding box center [762, 336] width 77 height 12
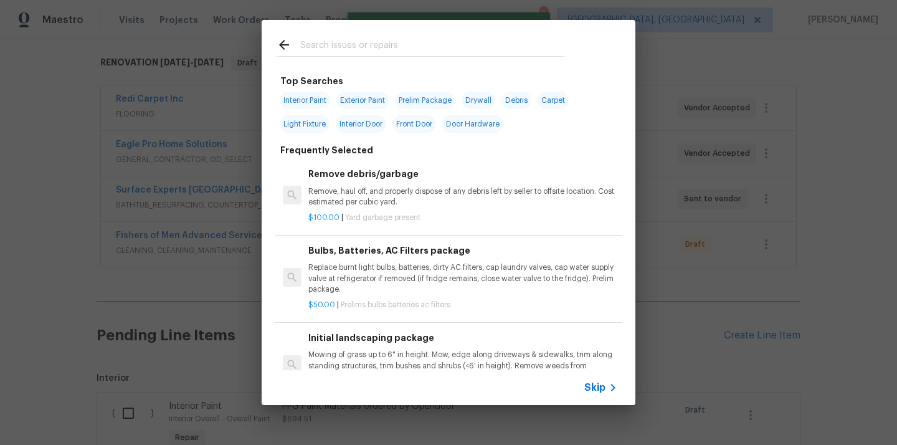
click at [472, 59] on div at bounding box center [421, 44] width 318 height 49
click at [469, 54] on input "text" at bounding box center [432, 46] width 264 height 19
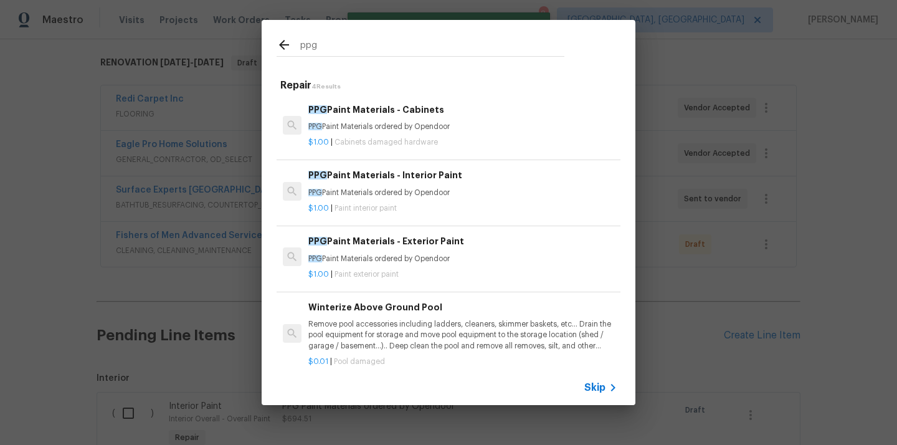
type input "ppg"
click at [443, 265] on div "$1.00 | Paint exterior paint" at bounding box center [462, 272] width 309 height 16
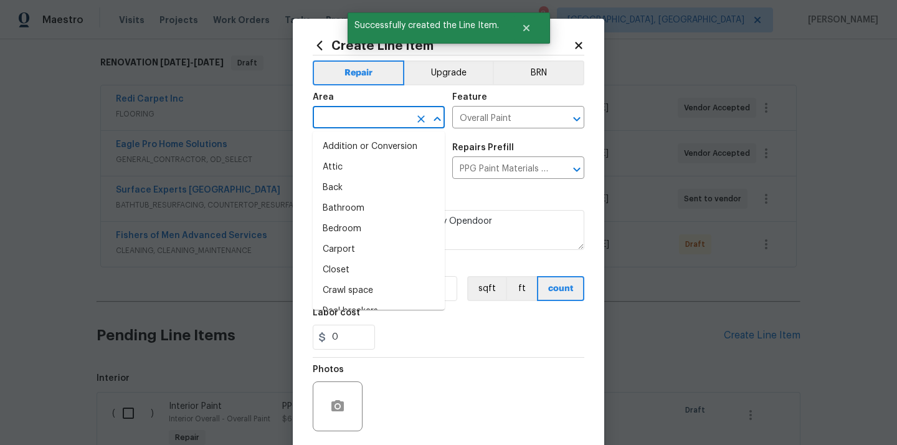
click at [386, 118] on input "text" at bounding box center [361, 118] width 97 height 19
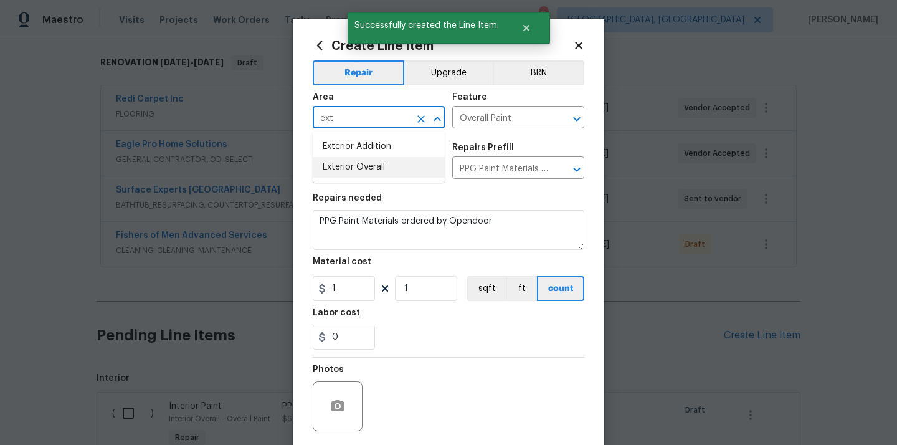
click at [362, 166] on li "Exterior Overall" at bounding box center [379, 167] width 132 height 21
type input "Exterior Overall"
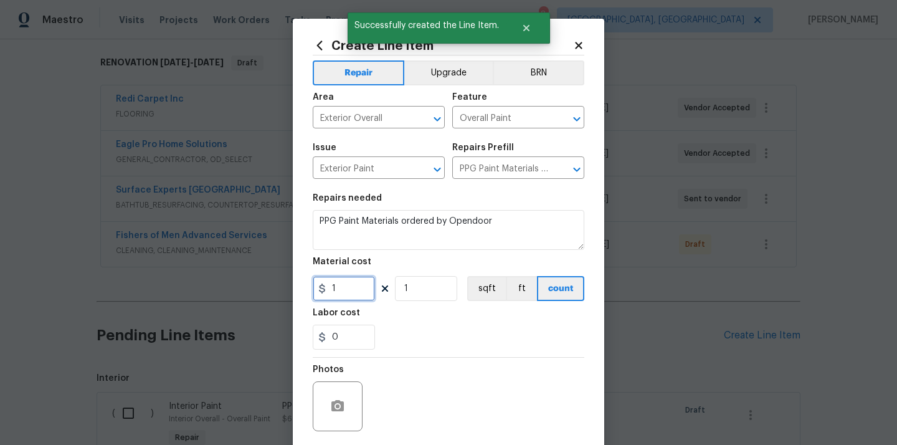
drag, startPoint x: 342, startPoint y: 284, endPoint x: 303, endPoint y: 284, distance: 38.6
click at [307, 284] on div "Create Line Item Repair Upgrade BRN Area Exterior Overall ​ Feature Overall Pai…" at bounding box center [449, 268] width 312 height 499
paste input "23."
type input "23.1"
click at [440, 337] on div "0" at bounding box center [449, 337] width 272 height 25
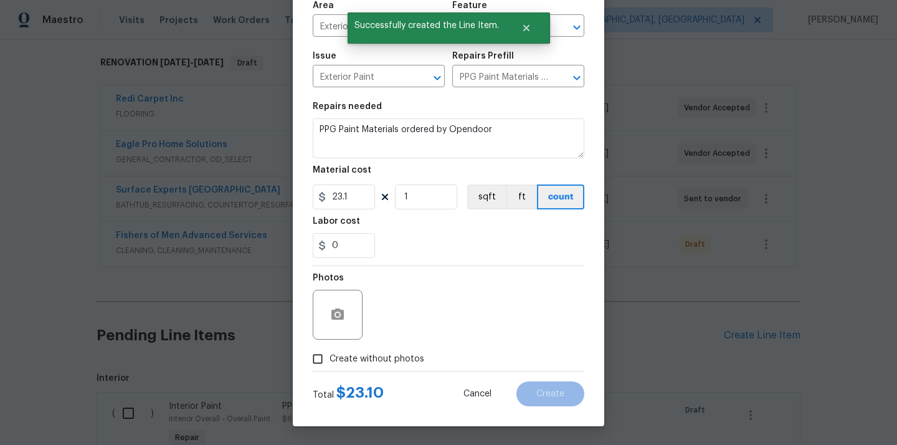
click at [403, 364] on span "Create without photos" at bounding box center [377, 359] width 95 height 13
click at [330, 364] on input "Create without photos" at bounding box center [318, 359] width 24 height 24
checkbox input "true"
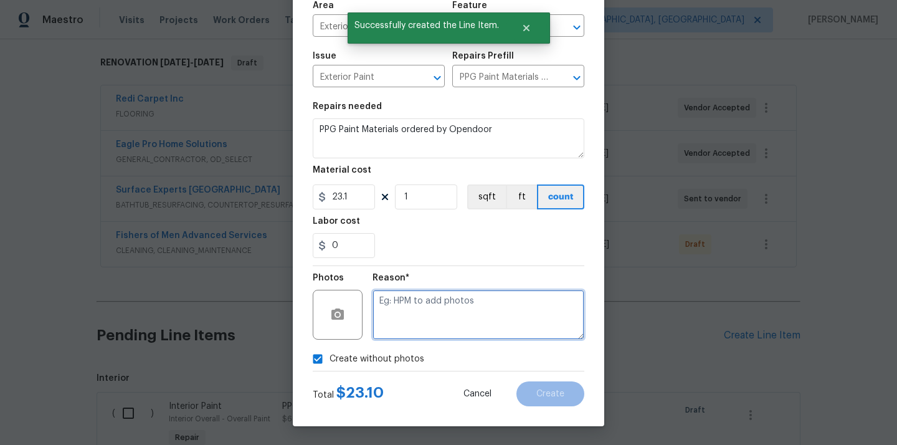
drag, startPoint x: 427, startPoint y: 323, endPoint x: 427, endPoint y: 315, distance: 8.7
click at [427, 323] on textarea at bounding box center [479, 315] width 212 height 50
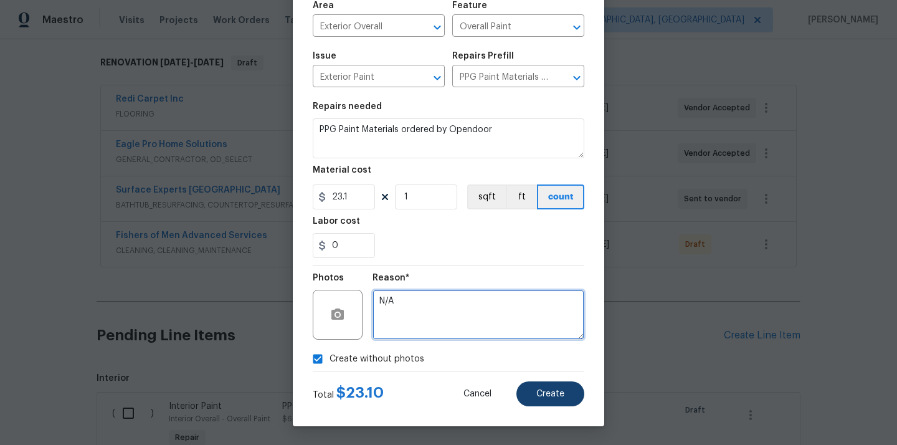
type textarea "N/A"
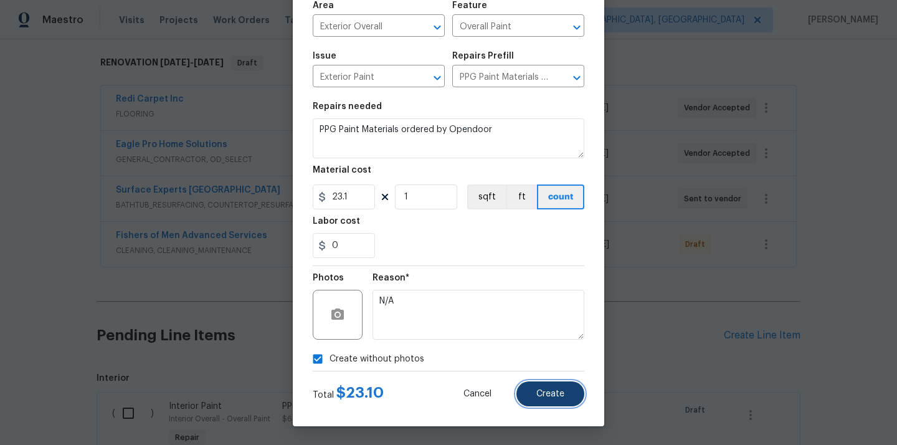
click at [542, 395] on span "Create" at bounding box center [550, 393] width 28 height 9
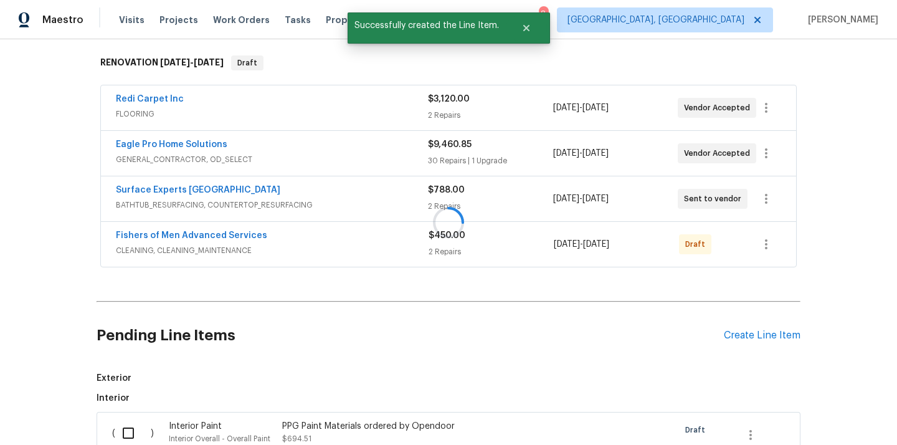
scroll to position [499, 0]
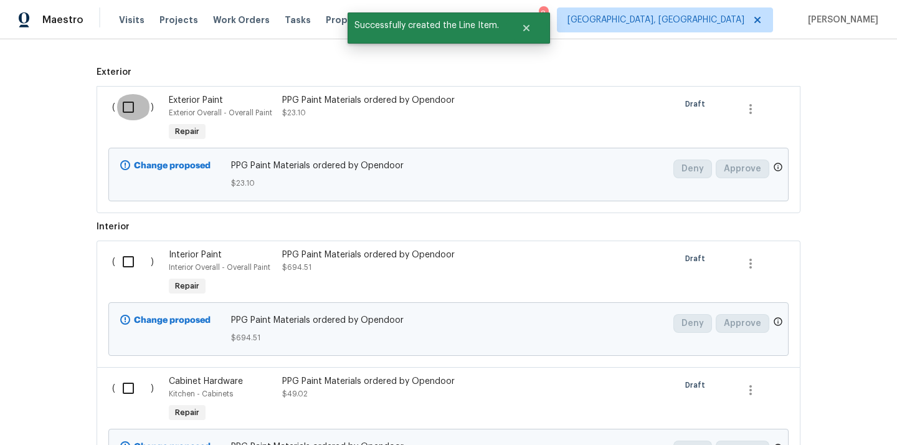
click at [126, 109] on input "checkbox" at bounding box center [133, 107] width 36 height 26
checkbox input "true"
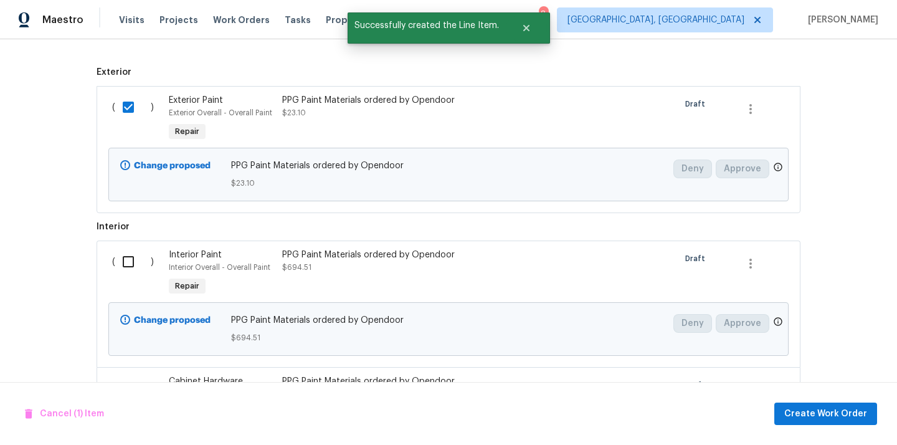
click at [113, 249] on div "( )" at bounding box center [136, 273] width 57 height 57
click at [136, 265] on input "checkbox" at bounding box center [133, 262] width 36 height 26
checkbox input "true"
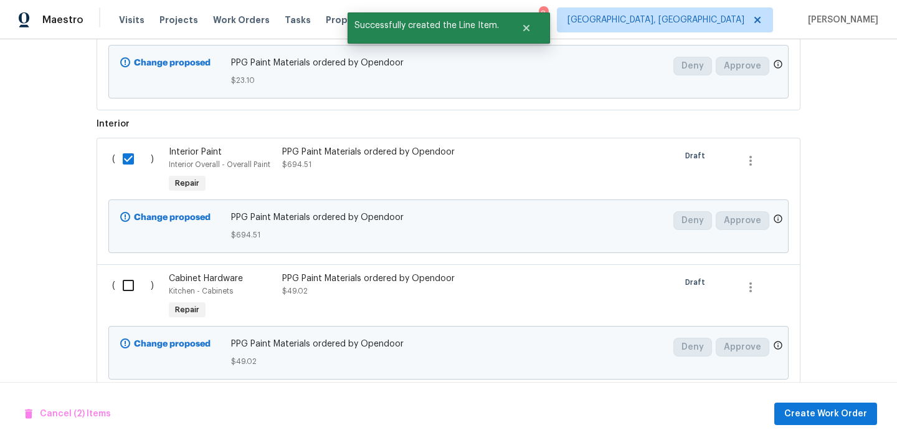
click at [133, 288] on input "checkbox" at bounding box center [133, 285] width 36 height 26
checkbox input "true"
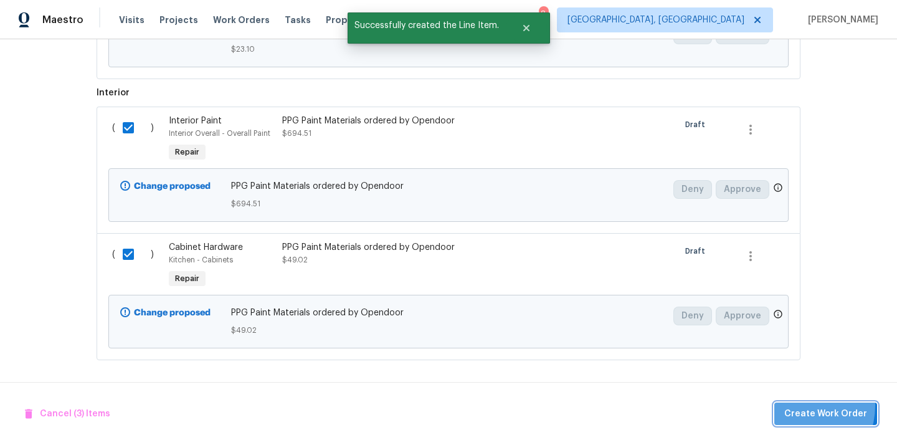
click at [800, 405] on button "Create Work Order" at bounding box center [826, 414] width 103 height 23
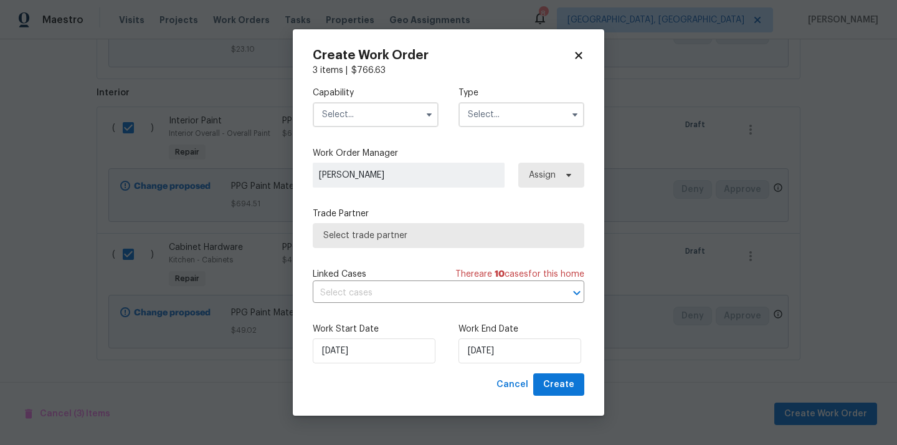
click at [386, 114] on input "text" at bounding box center [376, 114] width 126 height 25
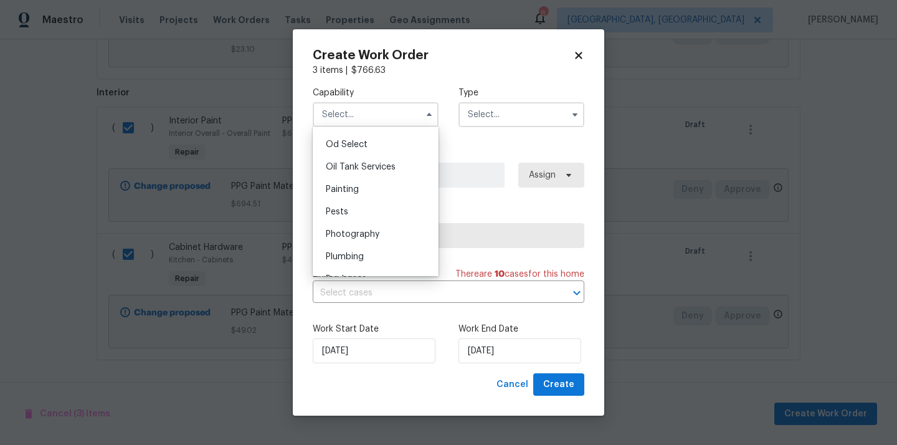
scroll to position [999, 0]
click at [385, 185] on div "Painting" at bounding box center [376, 189] width 120 height 22
type input "Painting"
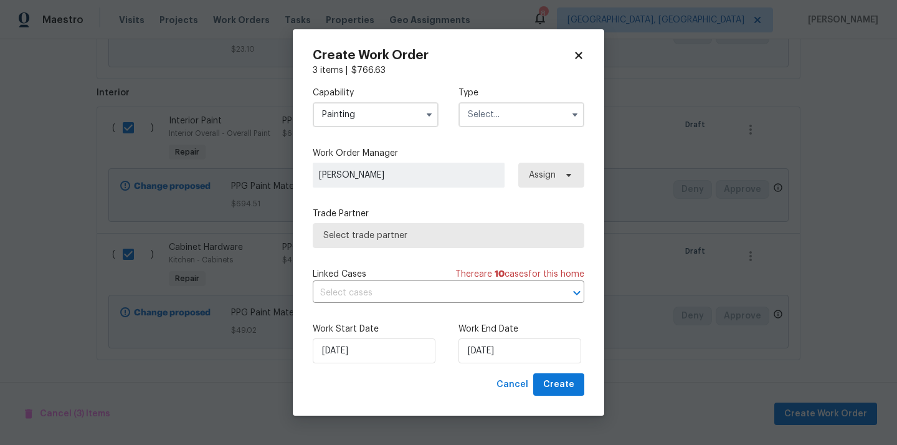
click at [518, 103] on input "text" at bounding box center [522, 114] width 126 height 25
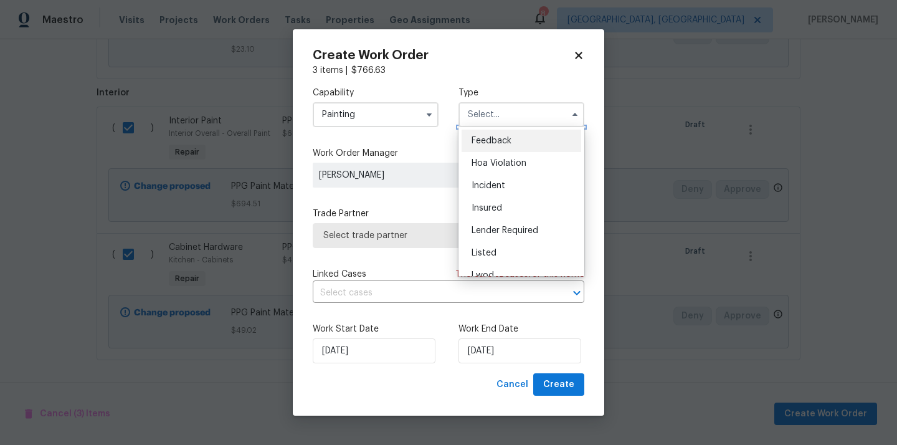
click at [516, 115] on input "text" at bounding box center [522, 114] width 126 height 25
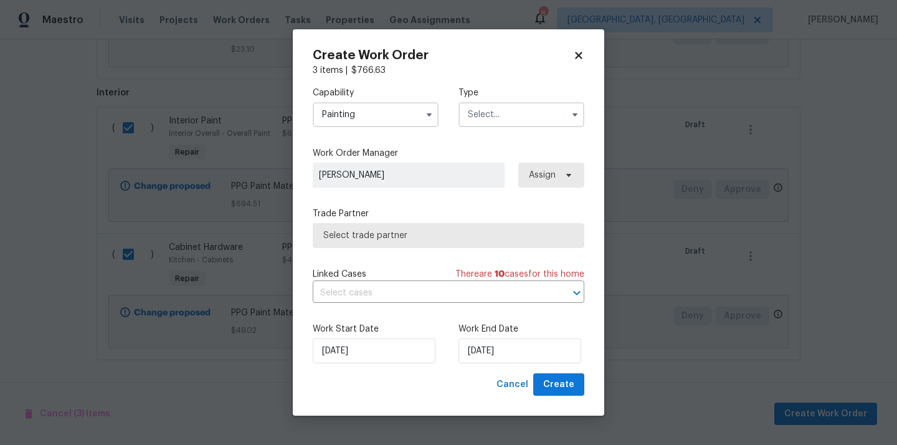
click at [516, 115] on input "text" at bounding box center [522, 114] width 126 height 25
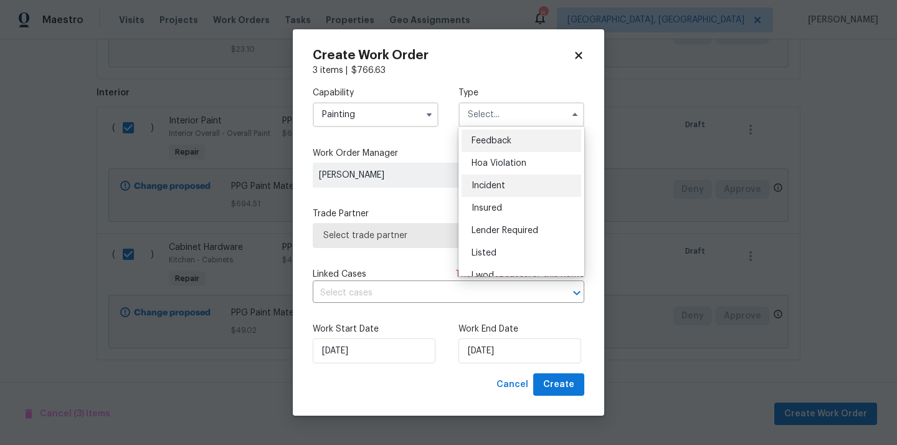
scroll to position [148, 0]
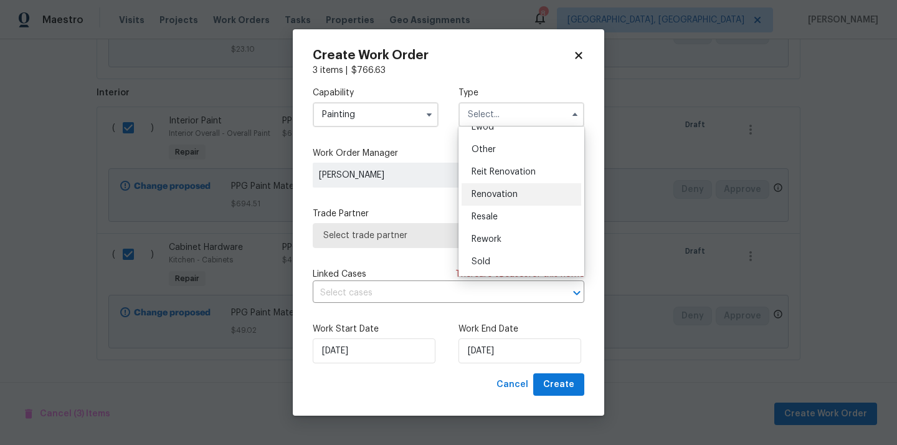
click at [512, 192] on span "Renovation" at bounding box center [495, 194] width 46 height 9
type input "Renovation"
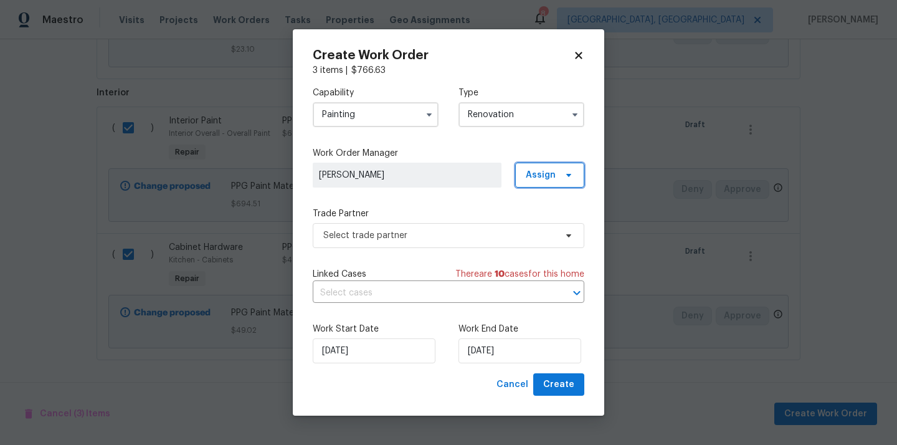
click at [541, 178] on span "Assign" at bounding box center [541, 175] width 30 height 12
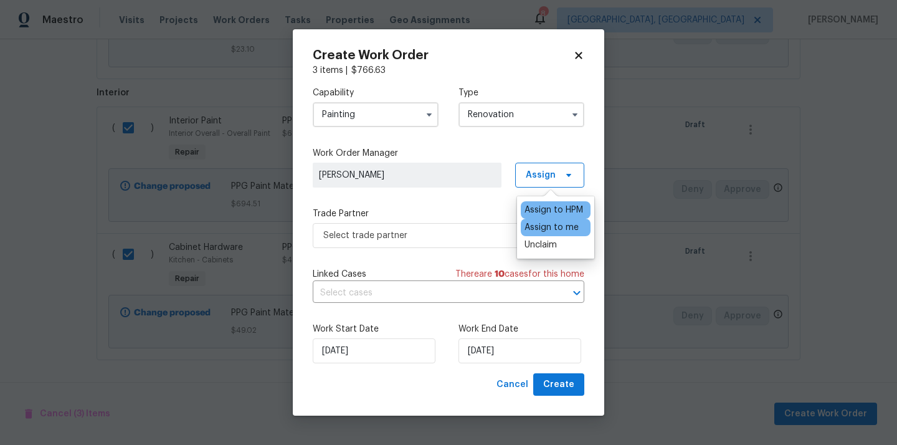
click at [538, 232] on div "Assign to me" at bounding box center [552, 227] width 54 height 12
click at [404, 227] on span "Select trade partner" at bounding box center [449, 235] width 272 height 25
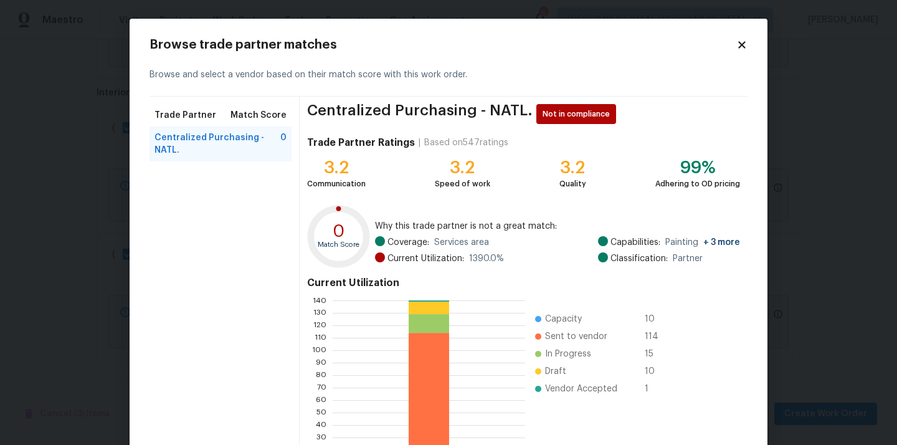
scroll to position [105, 0]
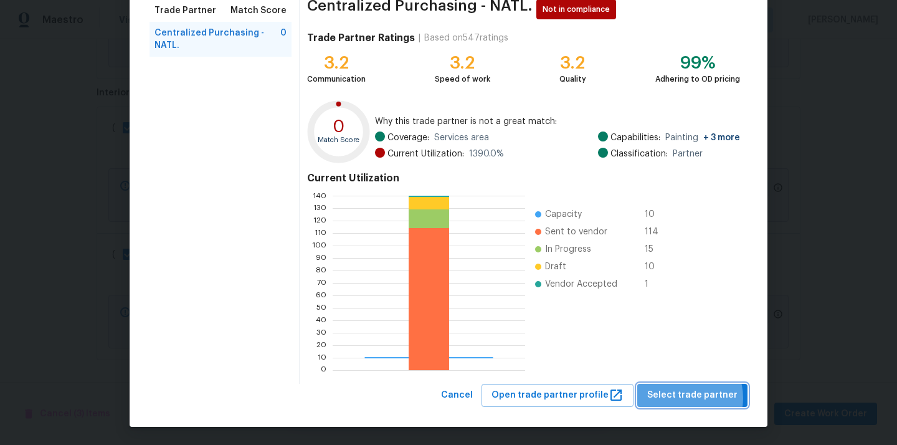
click at [686, 398] on span "Select trade partner" at bounding box center [692, 396] width 90 height 16
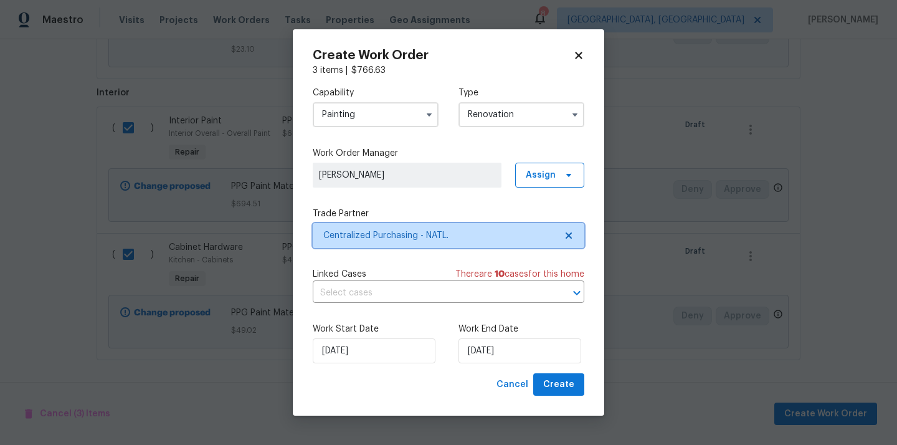
scroll to position [0, 0]
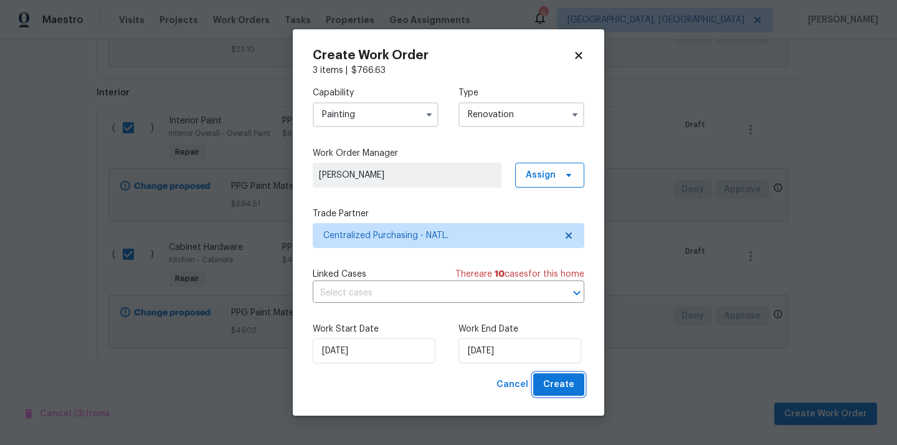
click at [571, 389] on span "Create" at bounding box center [558, 385] width 31 height 16
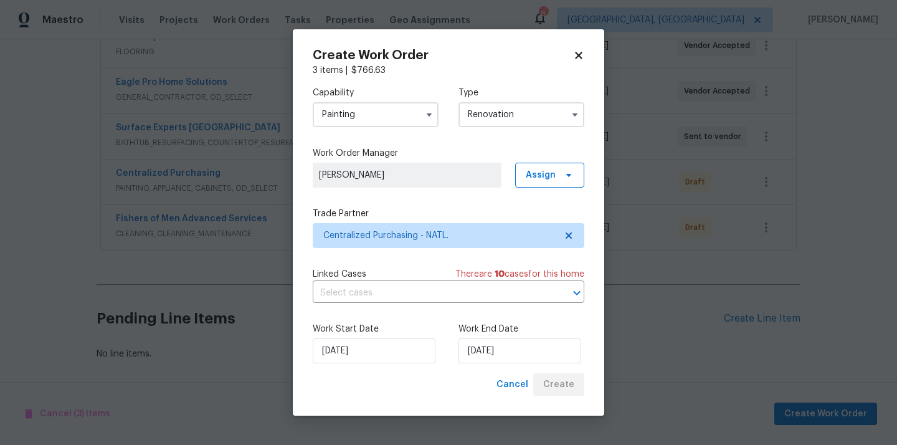
scroll to position [255, 0]
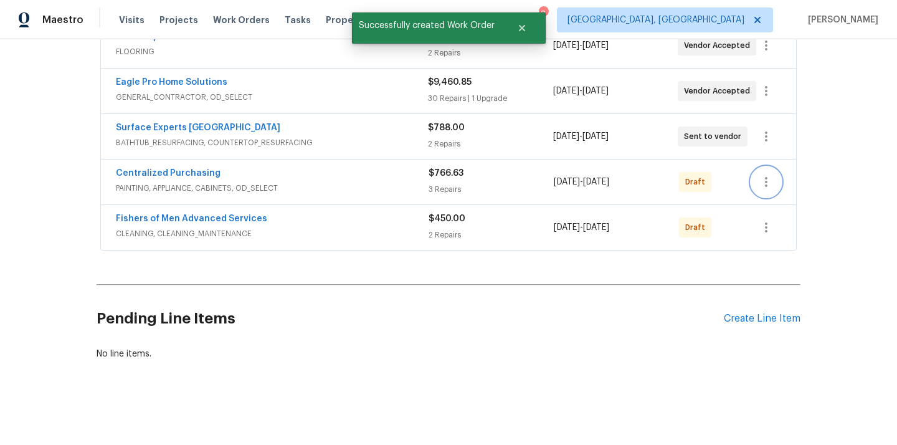
click at [770, 171] on button "button" at bounding box center [766, 182] width 30 height 30
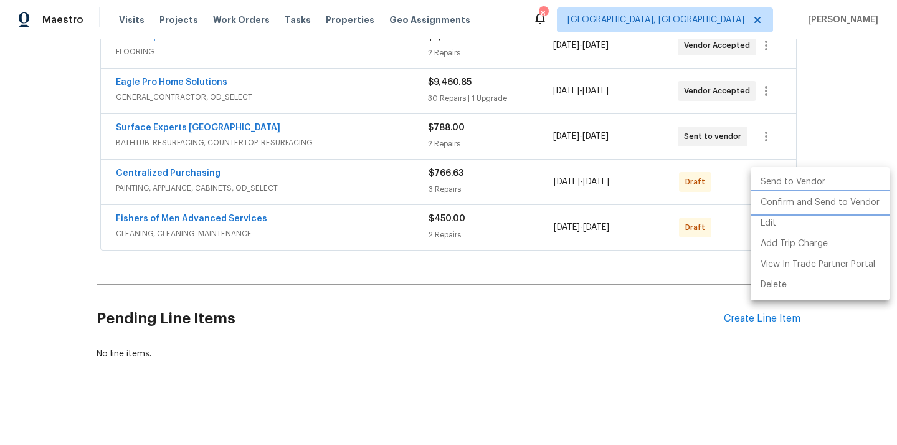
click at [781, 200] on li "Confirm and Send to Vendor" at bounding box center [820, 203] width 139 height 21
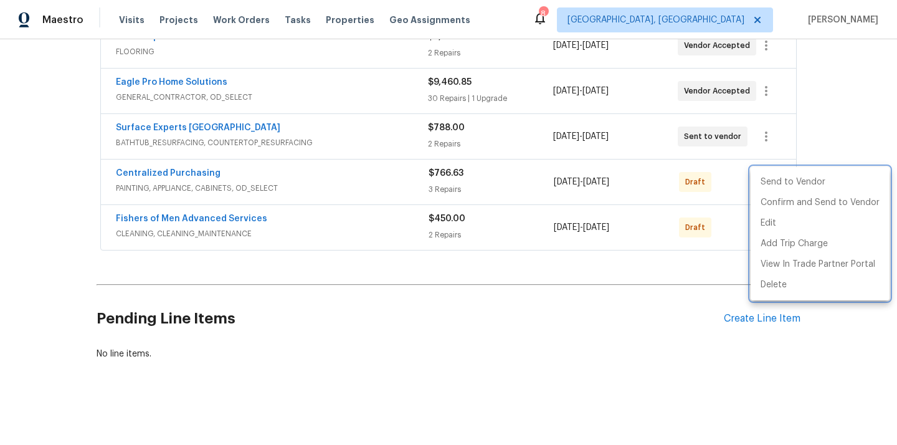
click at [247, 172] on div at bounding box center [448, 222] width 897 height 445
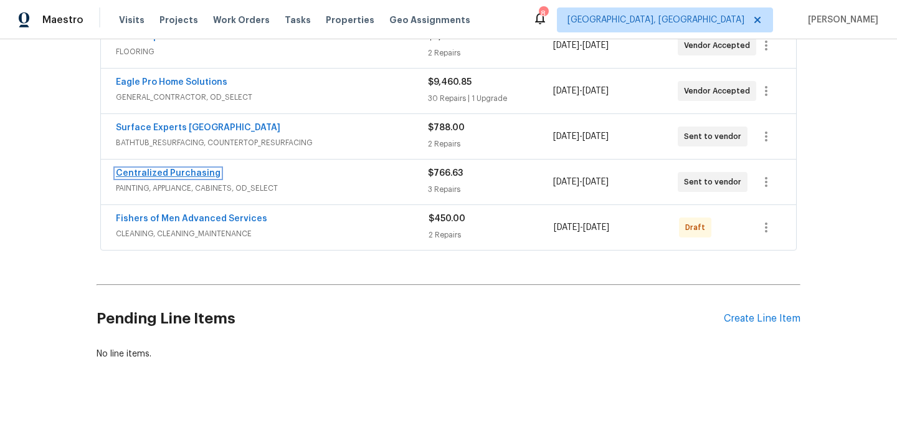
click at [189, 174] on link "Centralized Purchasing" at bounding box center [168, 173] width 105 height 9
